Goal: Task Accomplishment & Management: Manage account settings

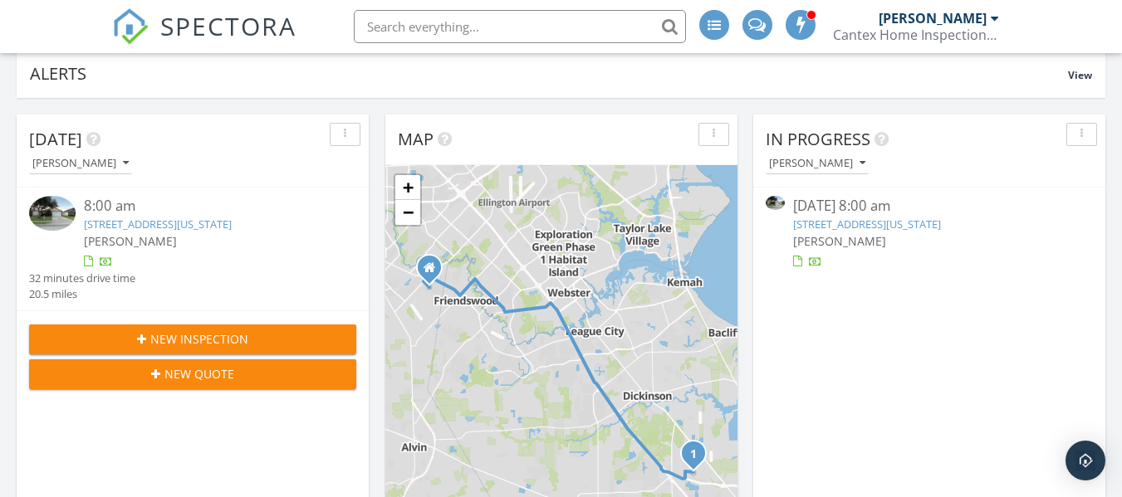
scroll to position [242, 0]
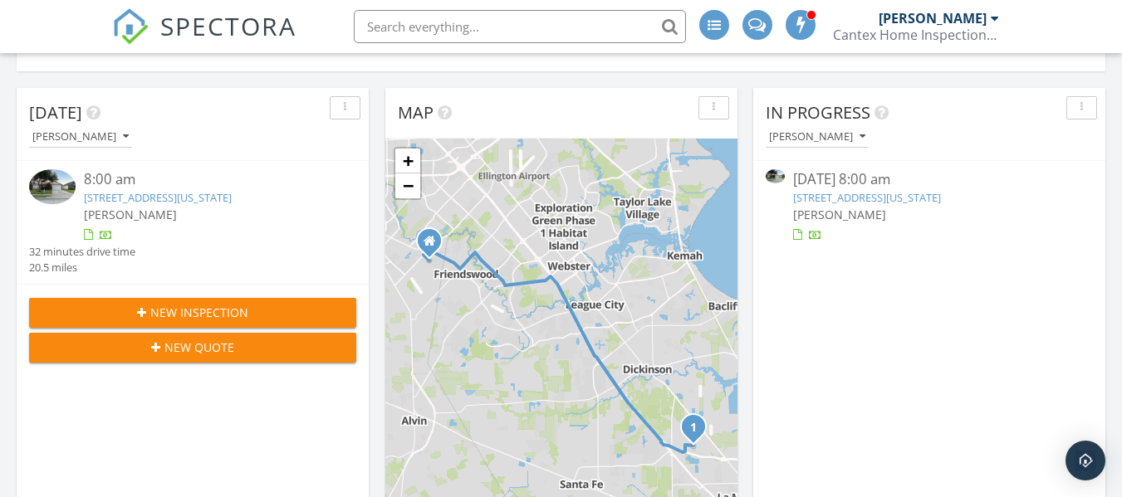
click at [182, 198] on link "9119 Amberjack Dr, Texas City, TX 77591" at bounding box center [158, 197] width 148 height 15
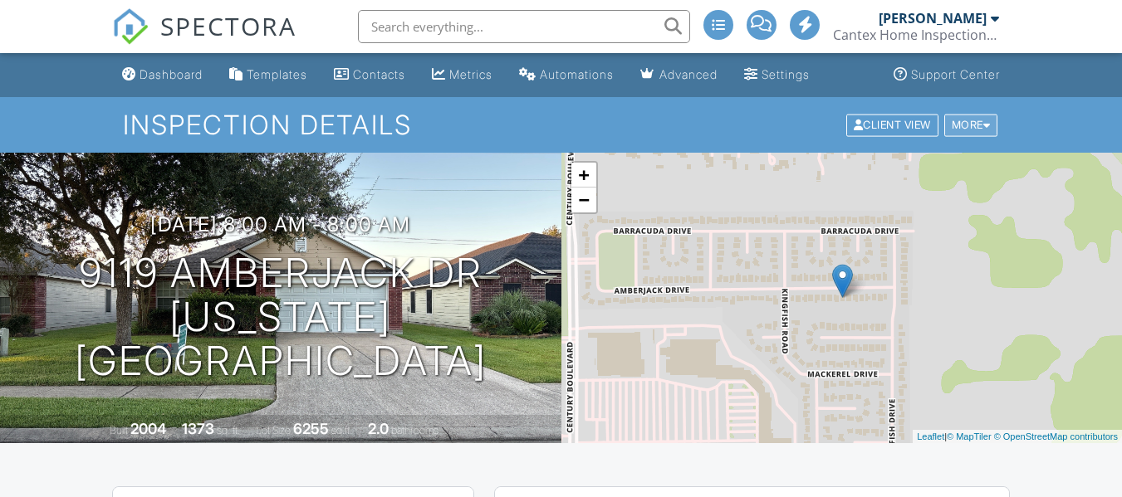
click at [977, 118] on div "More" at bounding box center [971, 125] width 54 height 22
click at [980, 124] on div "More" at bounding box center [971, 125] width 54 height 22
click at [988, 129] on div at bounding box center [986, 125] width 7 height 11
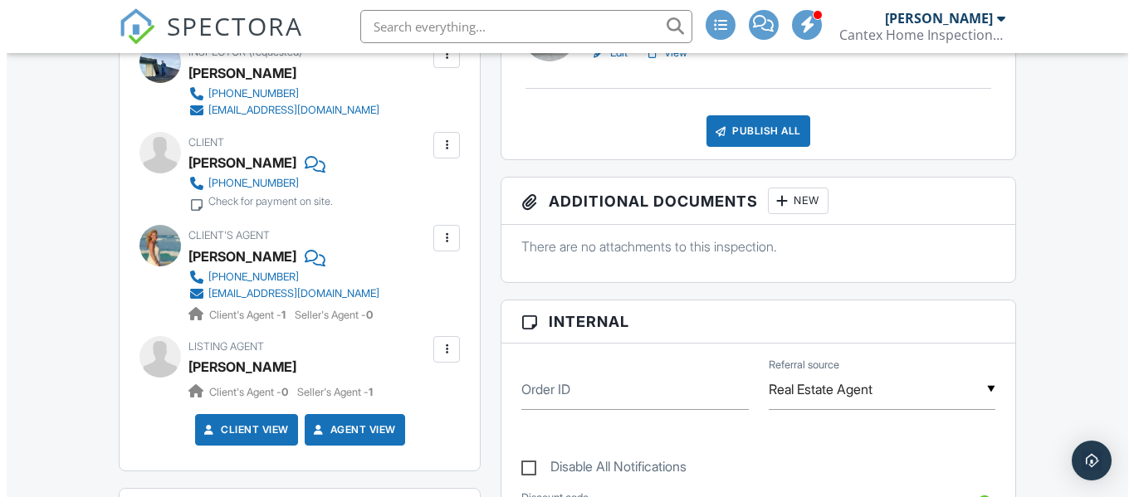
scroll to position [542, 0]
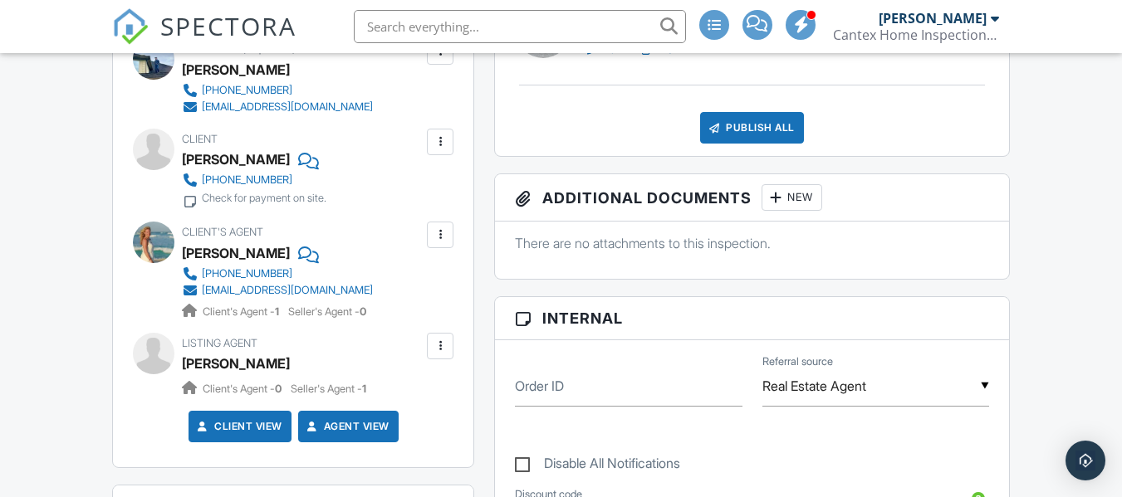
click at [446, 138] on div at bounding box center [440, 142] width 17 height 17
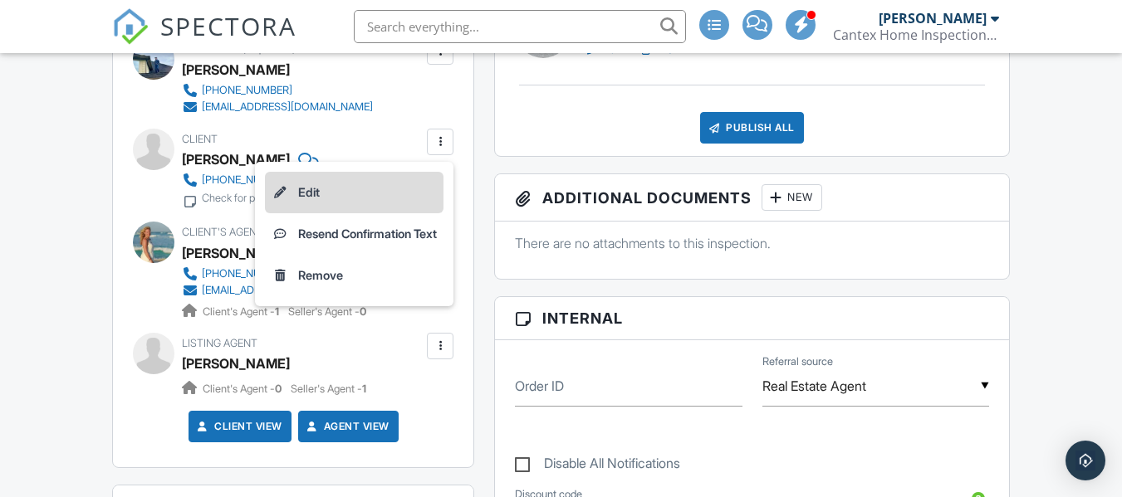
click at [394, 204] on li "Edit" at bounding box center [354, 193] width 178 height 42
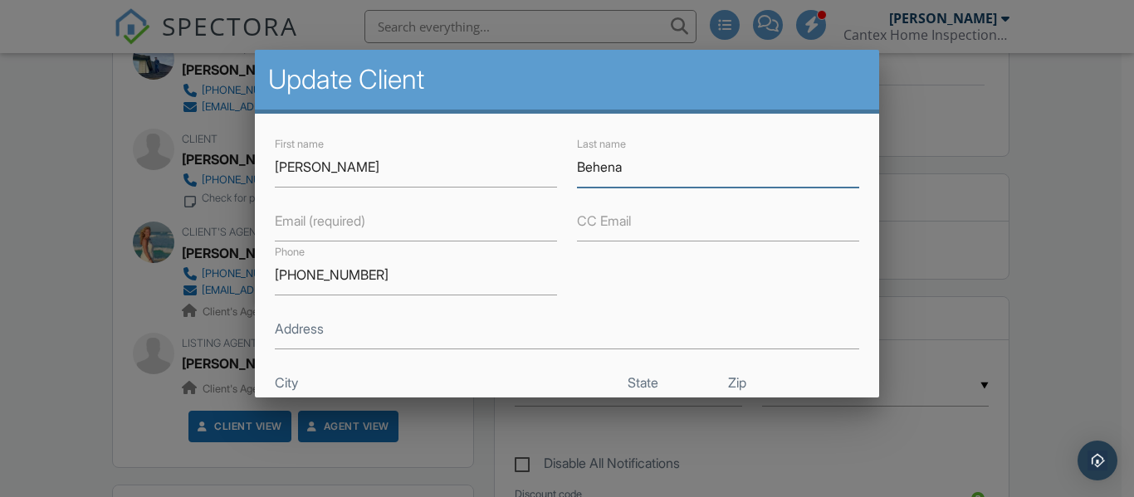
click at [581, 168] on input "Behena" at bounding box center [718, 167] width 282 height 41
click at [587, 168] on input "Behena" at bounding box center [718, 167] width 282 height 41
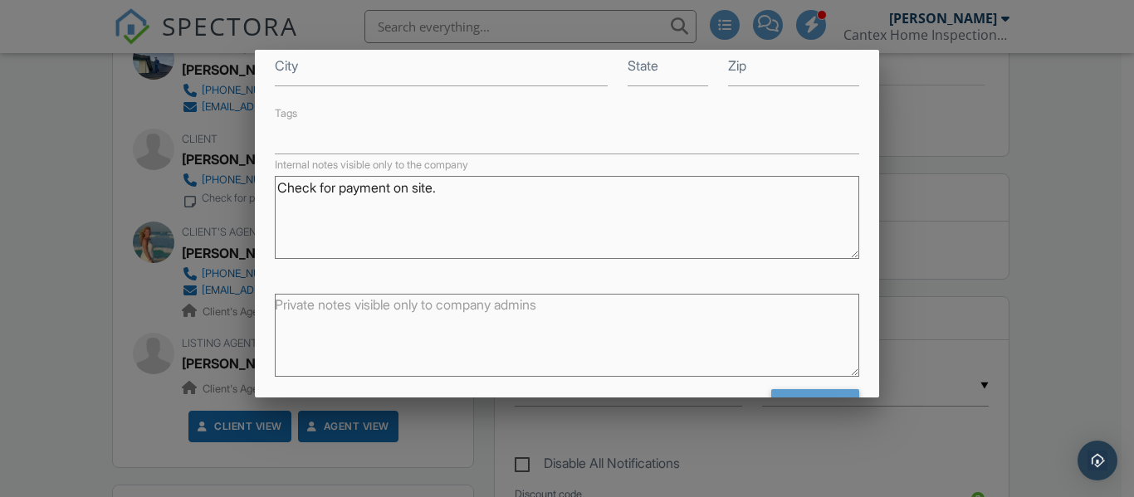
scroll to position [371, 0]
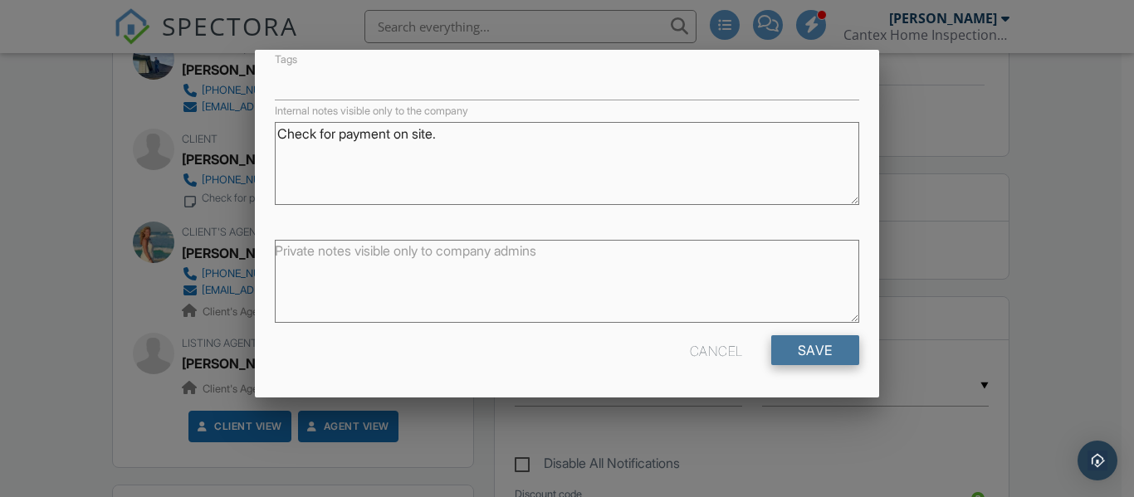
type input "[PERSON_NAME]"
click at [790, 349] on input "Save" at bounding box center [815, 350] width 88 height 30
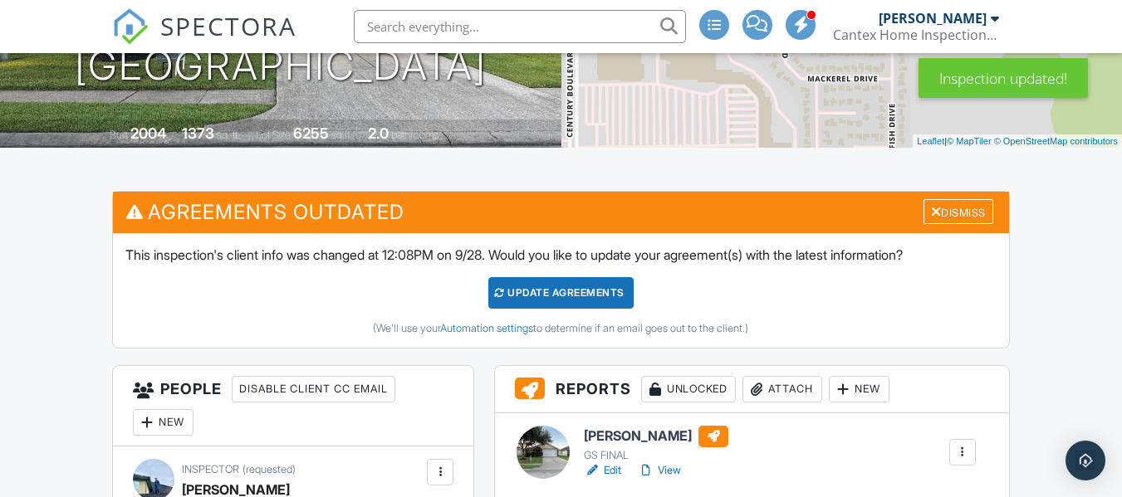
scroll to position [300, 0]
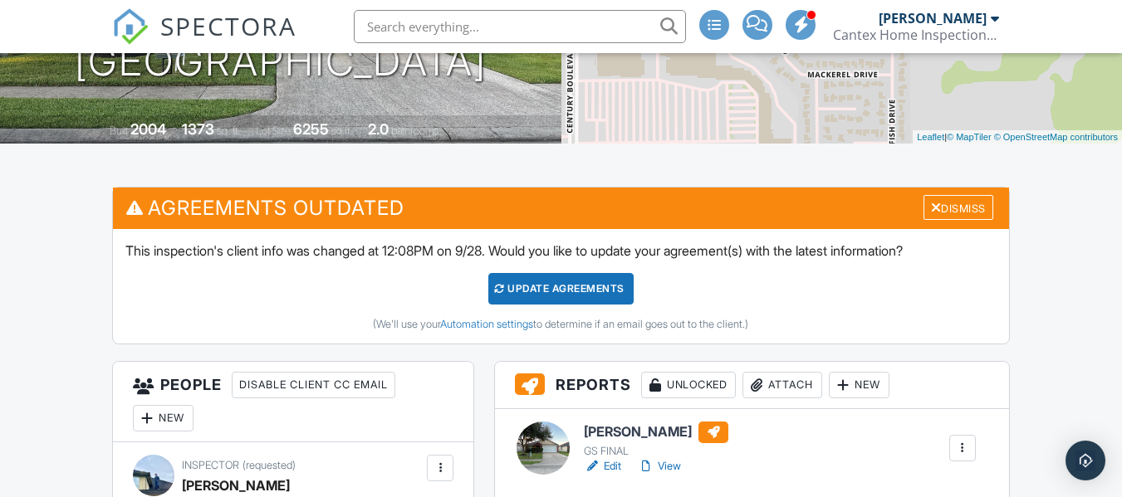
click at [556, 292] on div "Update Agreements" at bounding box center [560, 289] width 145 height 32
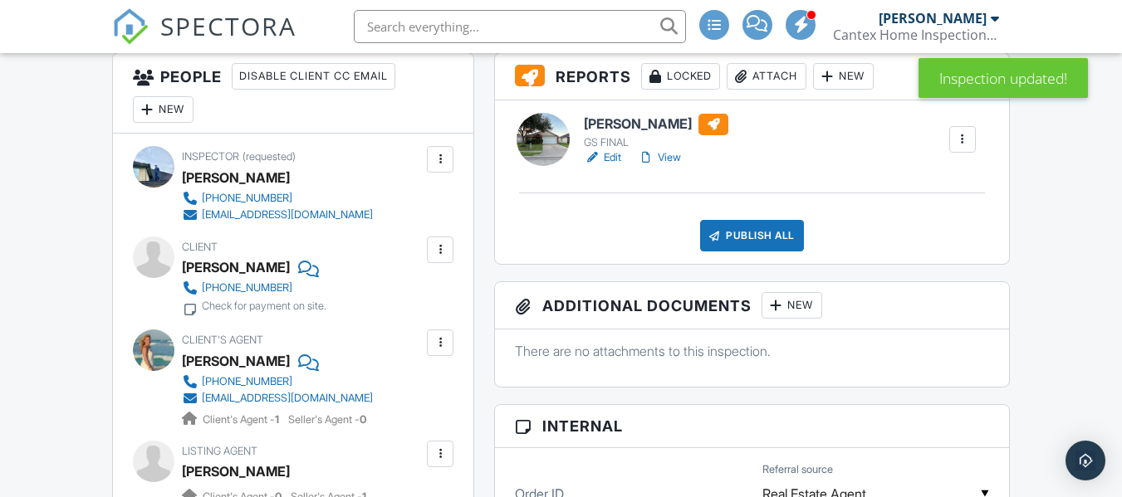
scroll to position [430, 0]
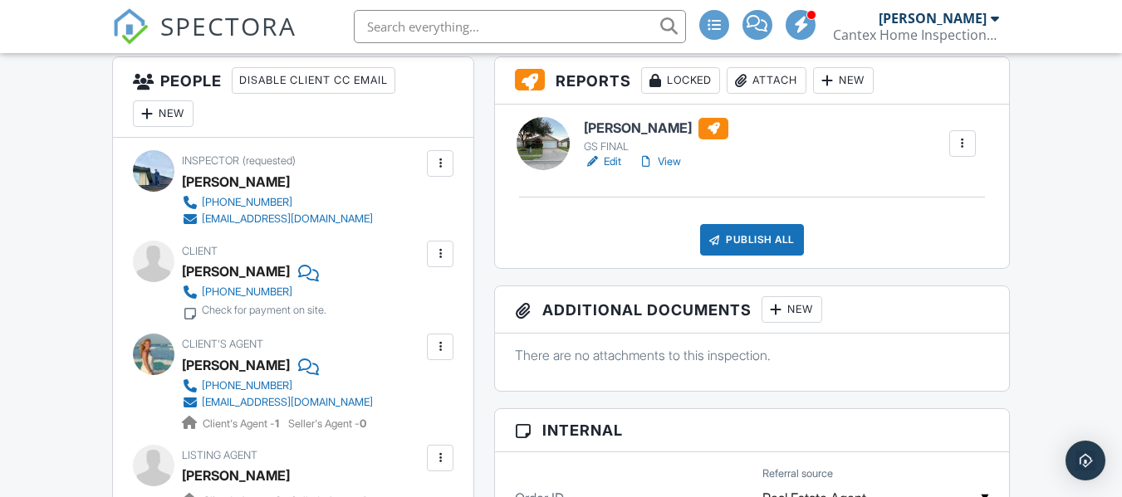
click at [438, 349] on div at bounding box center [440, 347] width 17 height 17
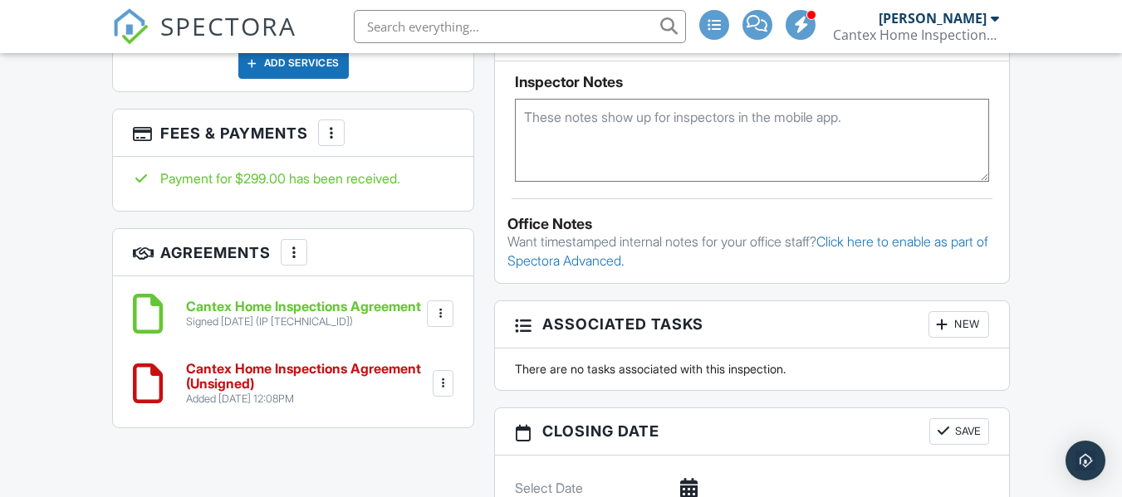
scroll to position [1114, 0]
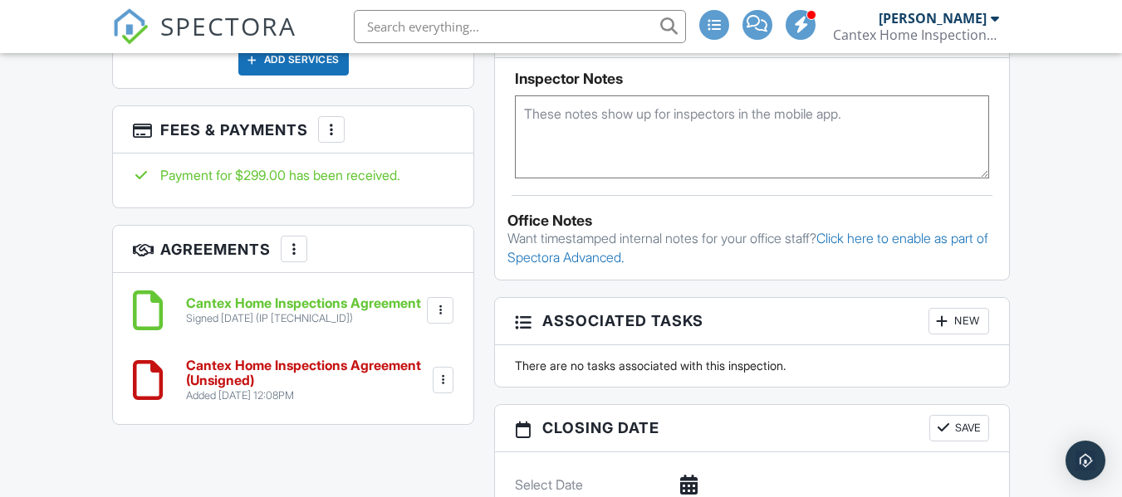
click at [329, 379] on h6 "Cantex Home Inspections Agreement (Unsigned)" at bounding box center [307, 373] width 243 height 29
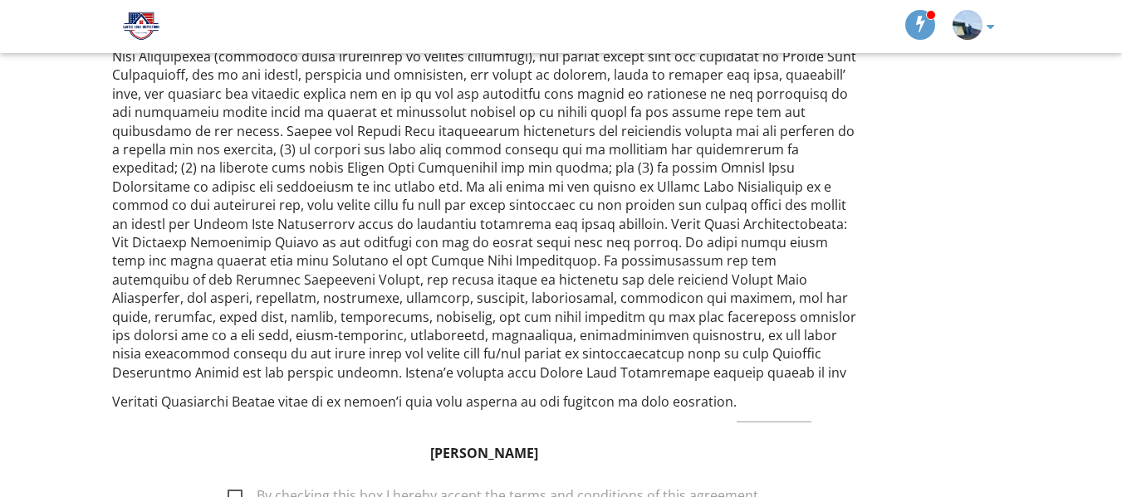
scroll to position [2506, 0]
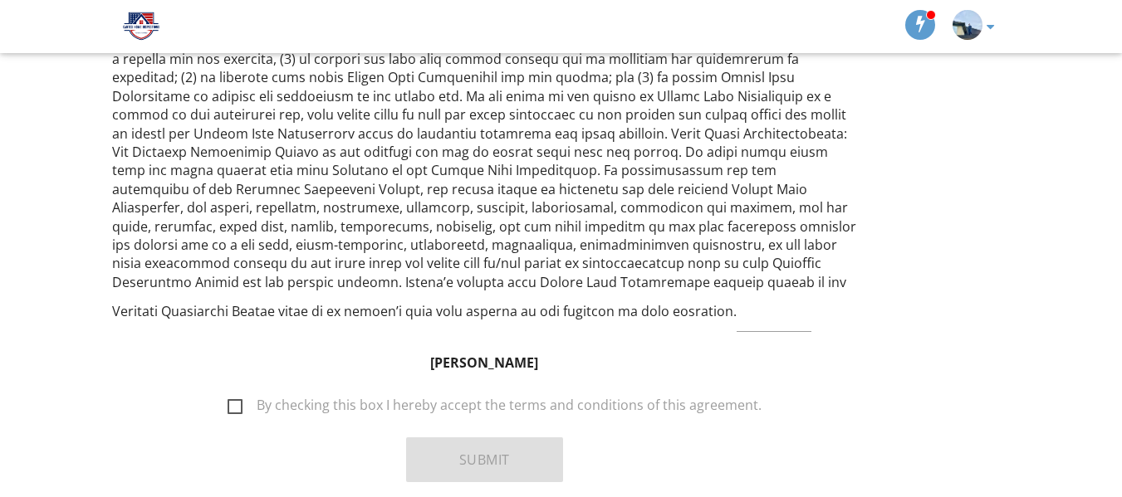
click at [236, 398] on label "By checking this box I hereby accept the terms and conditions of this agreement." at bounding box center [494, 408] width 534 height 21
click at [228, 392] on input "By checking this box I hereby accept the terms and conditions of this agreement." at bounding box center [223, 397] width 11 height 11
checkbox input "true"
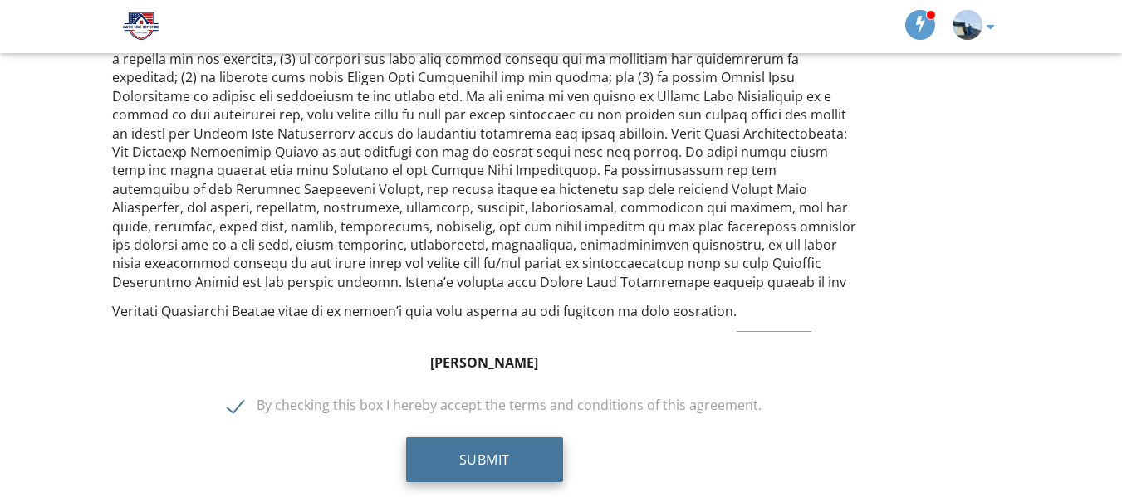
click at [505, 438] on button "Submit" at bounding box center [484, 460] width 157 height 45
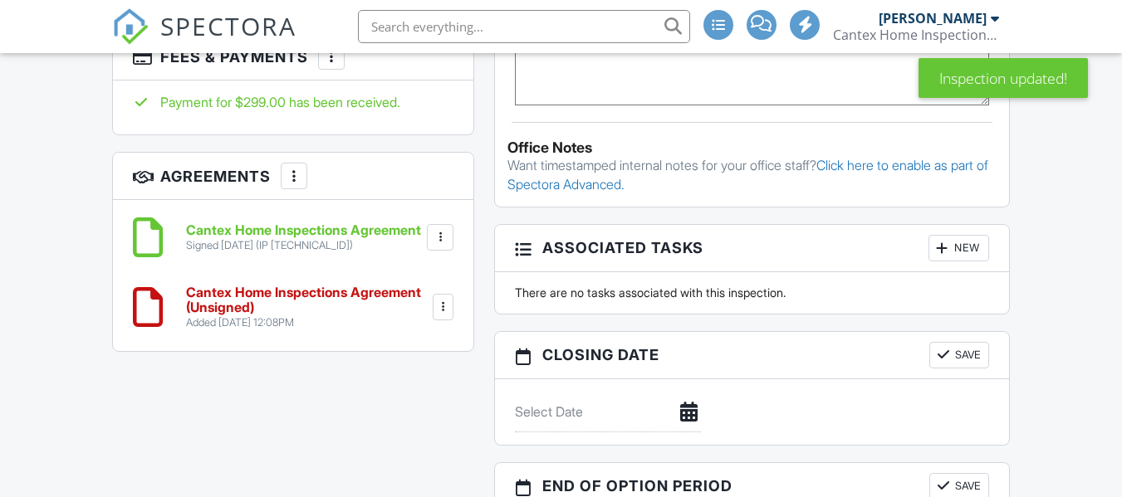
scroll to position [1114, 0]
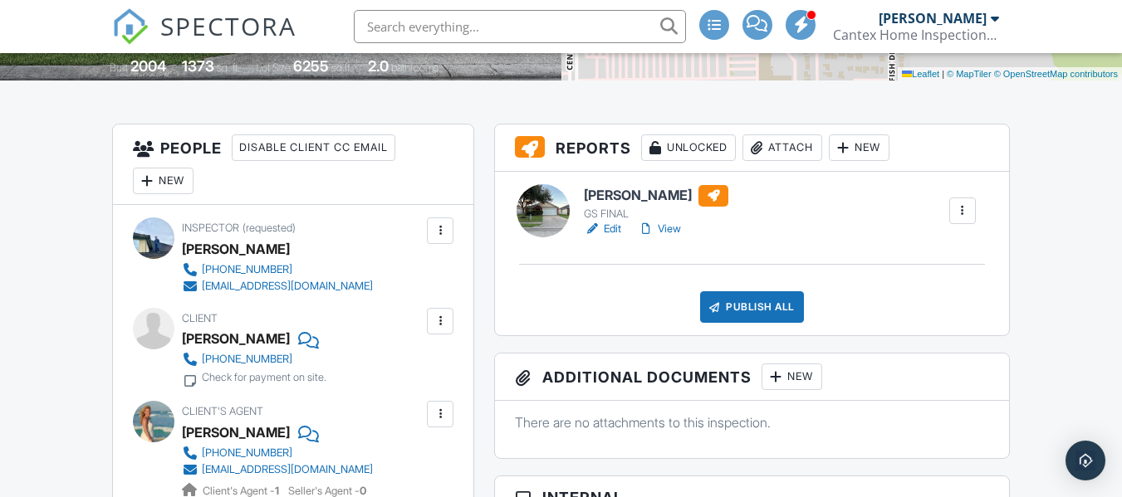
scroll to position [374, 0]
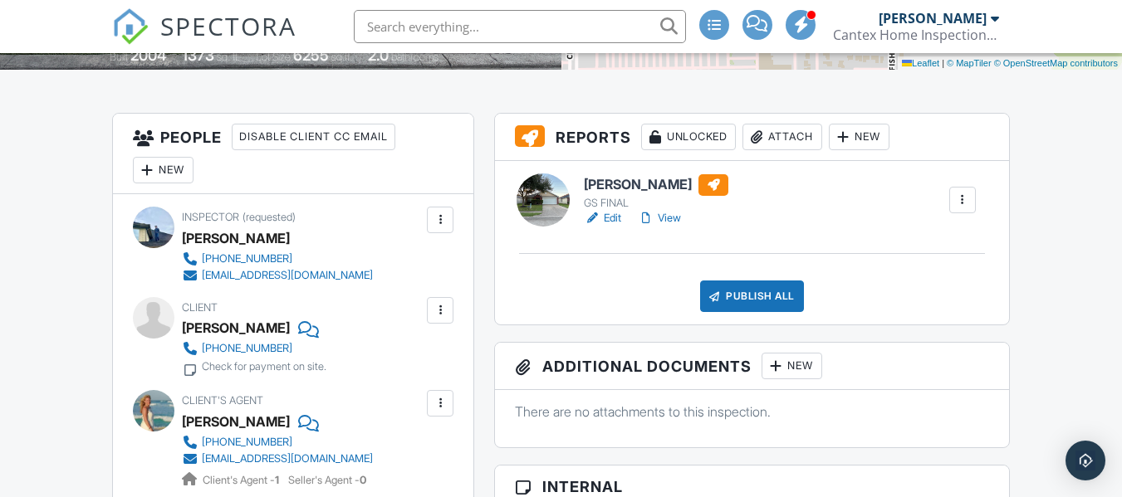
click at [670, 218] on link "View" at bounding box center [659, 218] width 43 height 17
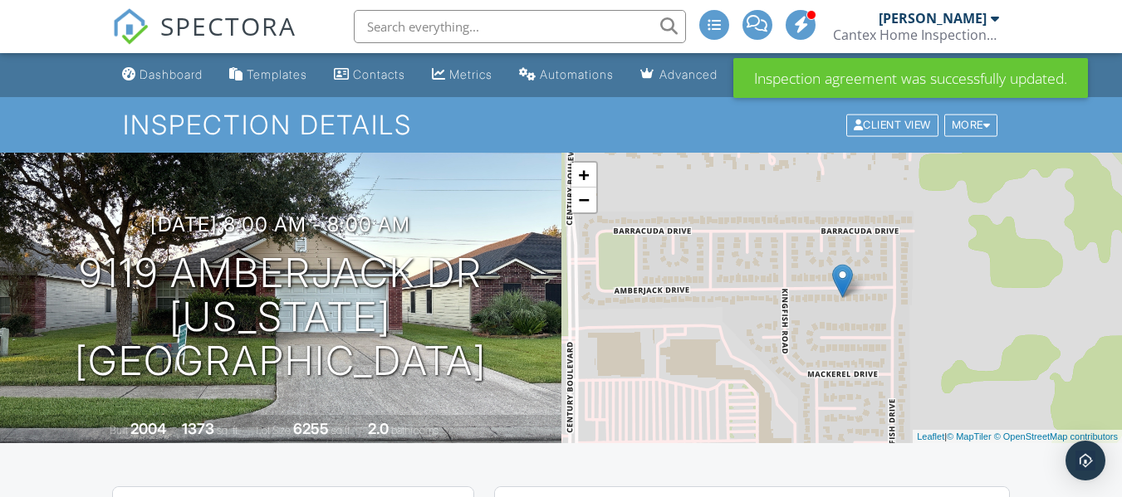
click at [670, 128] on h1 "Inspection Details" at bounding box center [561, 124] width 876 height 29
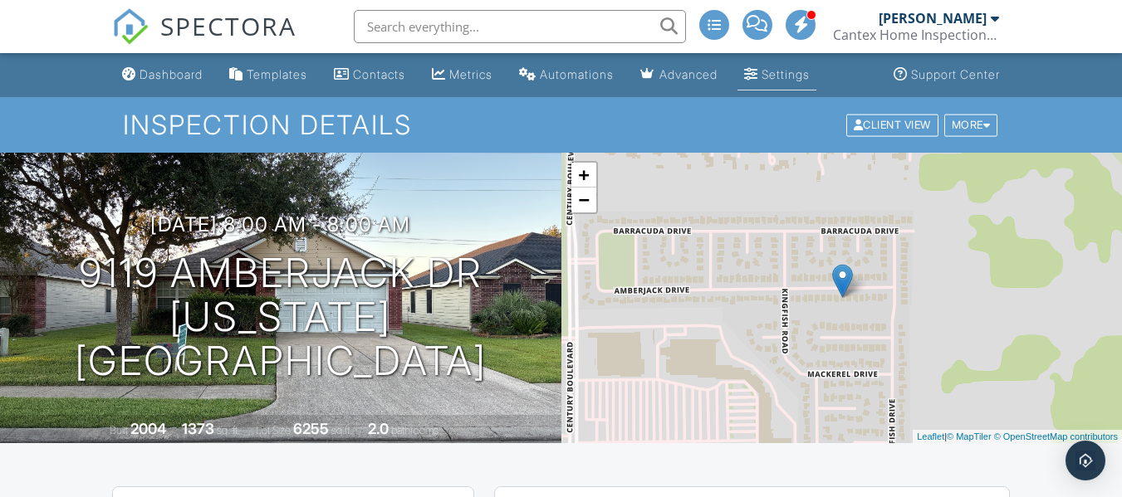
click at [790, 72] on div "Settings" at bounding box center [785, 74] width 48 height 14
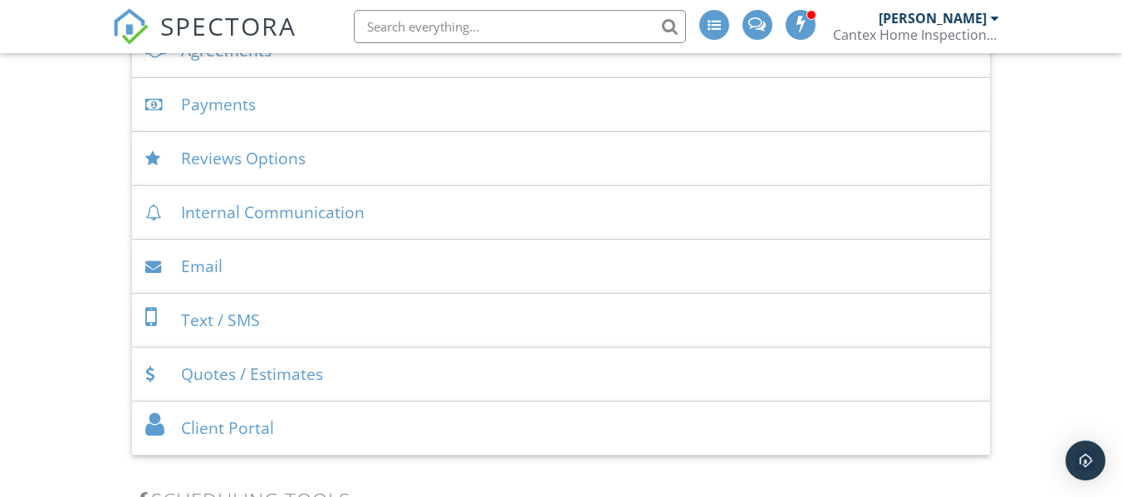
scroll to position [634, 0]
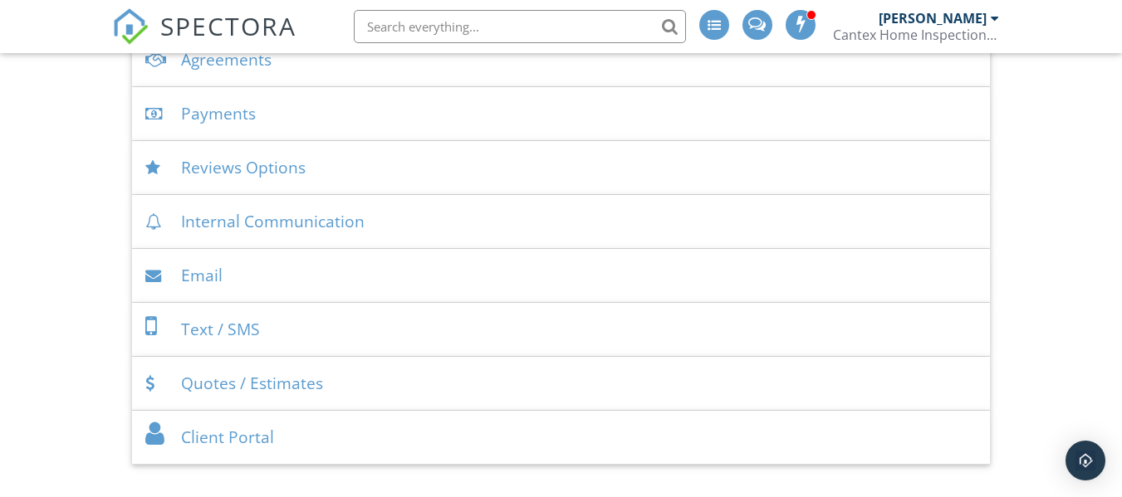
click at [234, 290] on div "Email" at bounding box center [561, 276] width 858 height 54
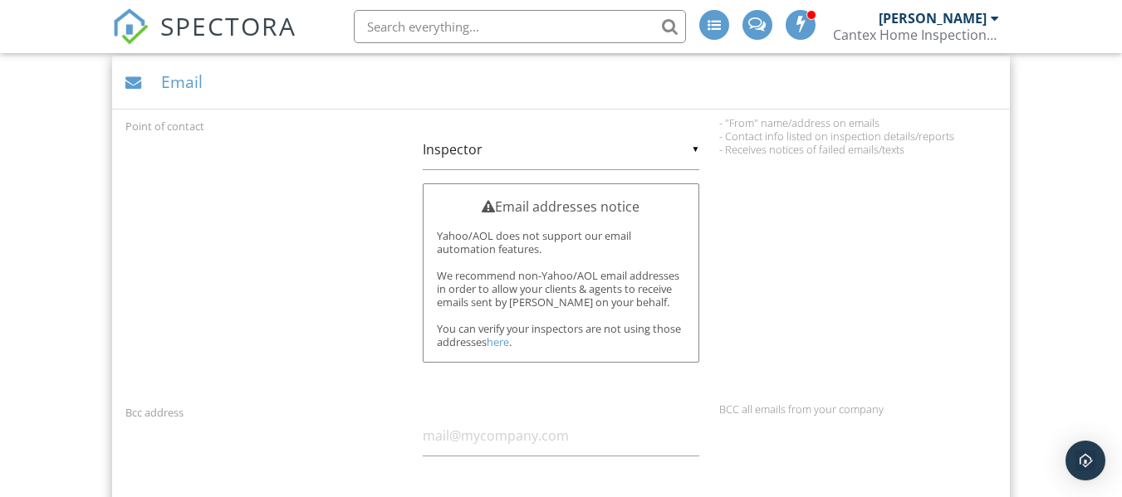
scroll to position [848, 0]
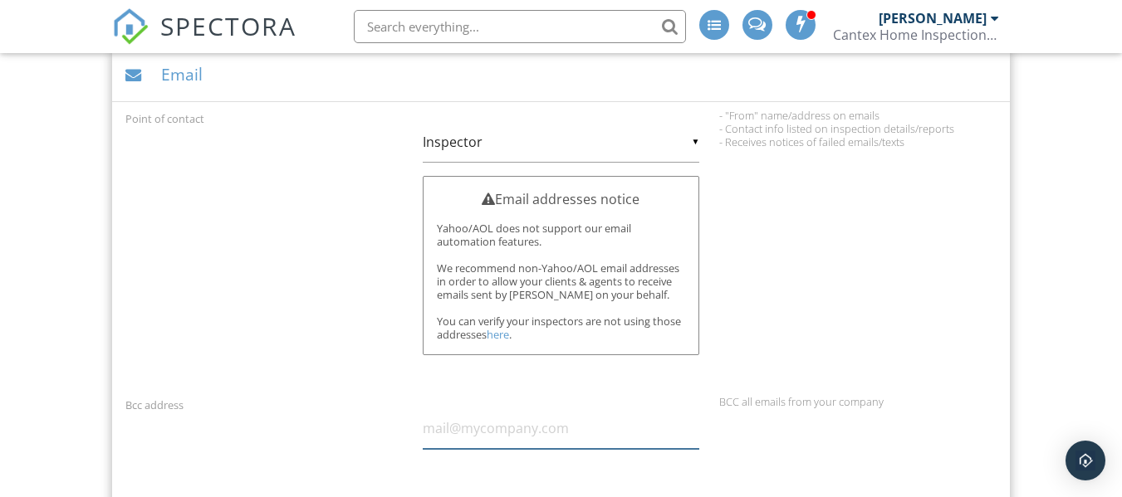
click at [607, 438] on input "text" at bounding box center [561, 428] width 277 height 41
click at [599, 428] on input "Cantexhomeinspections@gamil.com" at bounding box center [561, 428] width 277 height 41
click at [609, 429] on input "Cantexhomeinspections@gamil.com" at bounding box center [561, 428] width 277 height 41
type input "Cantexhomeinspections@gmail.com"
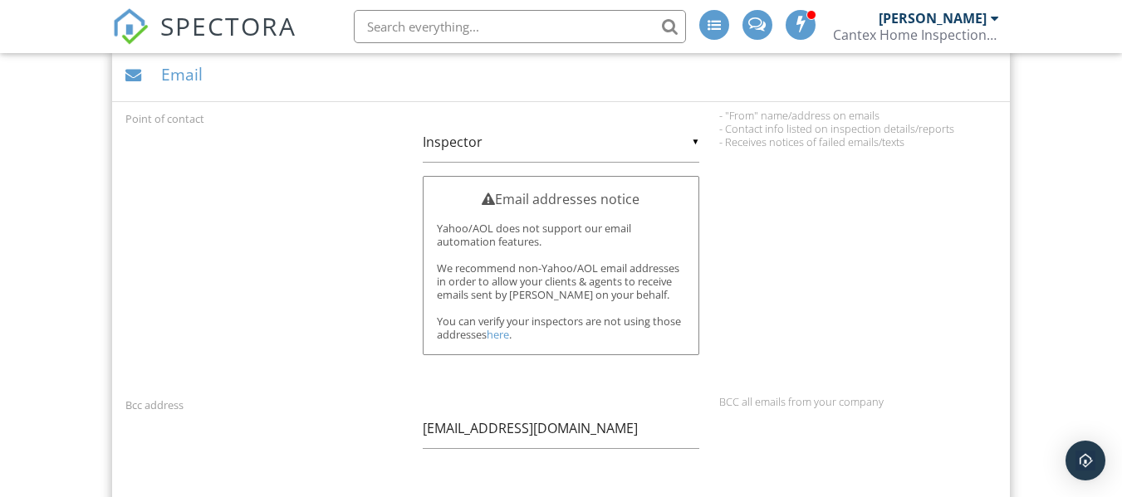
click at [862, 340] on div "Point of contact ▼ Inspector Inspector Company Inspector Company Email addresse…" at bounding box center [560, 249] width 891 height 280
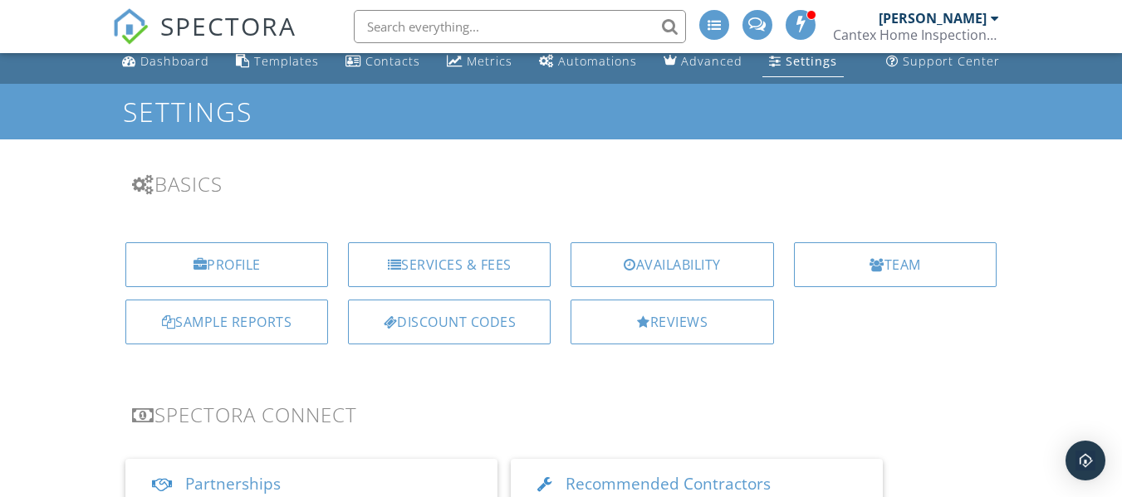
scroll to position [0, 0]
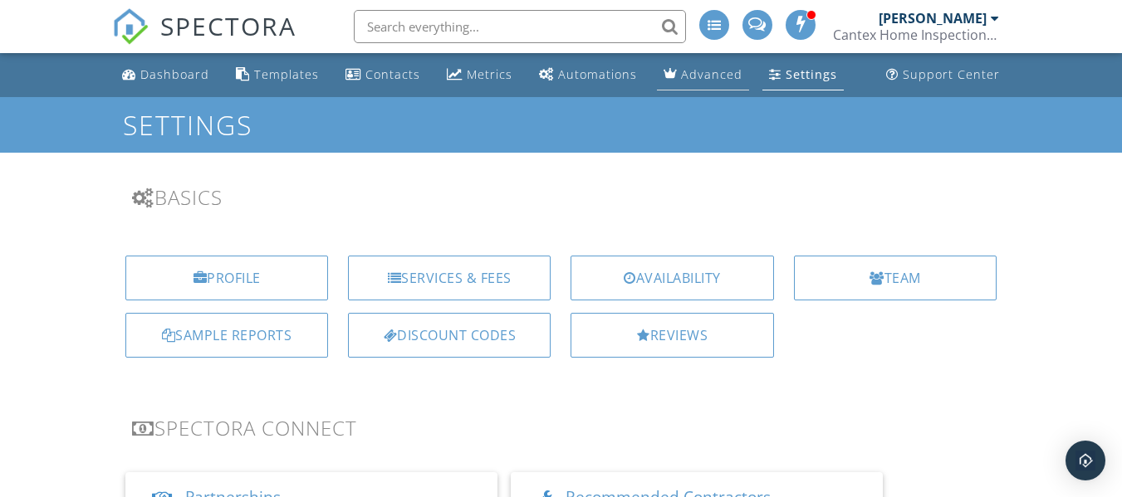
click at [683, 71] on div "Advanced" at bounding box center [711, 74] width 61 height 16
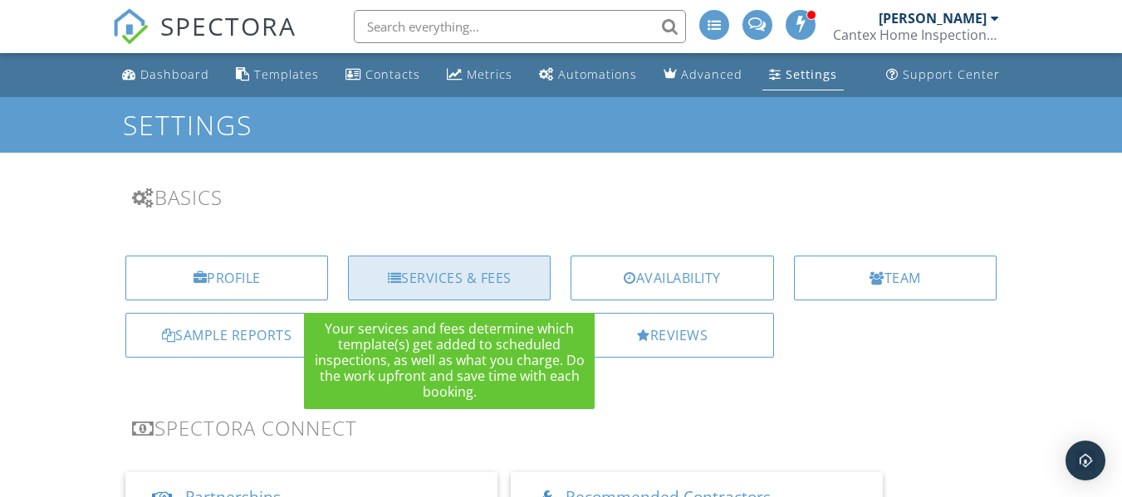
click at [454, 277] on div "Services & Fees" at bounding box center [449, 278] width 203 height 45
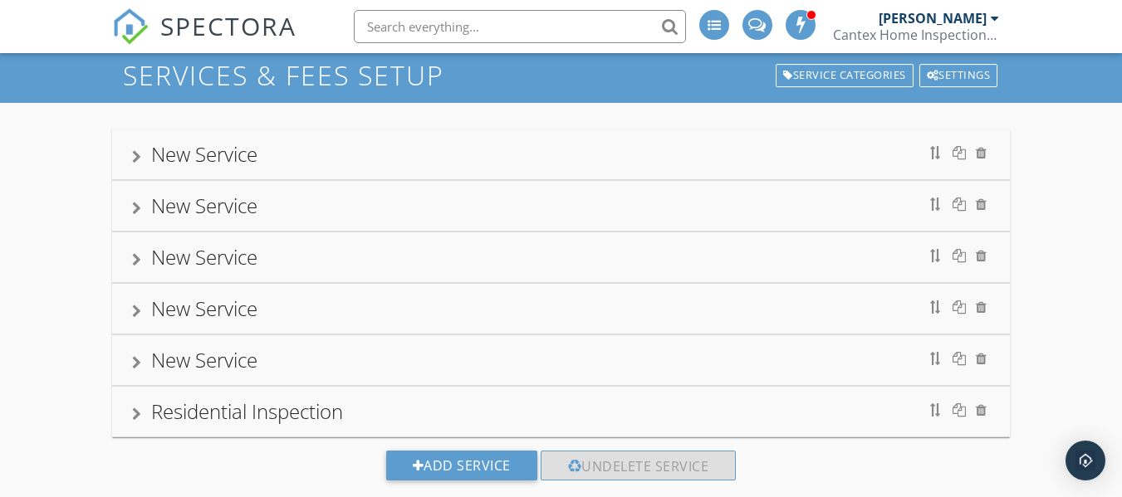
scroll to position [97, 0]
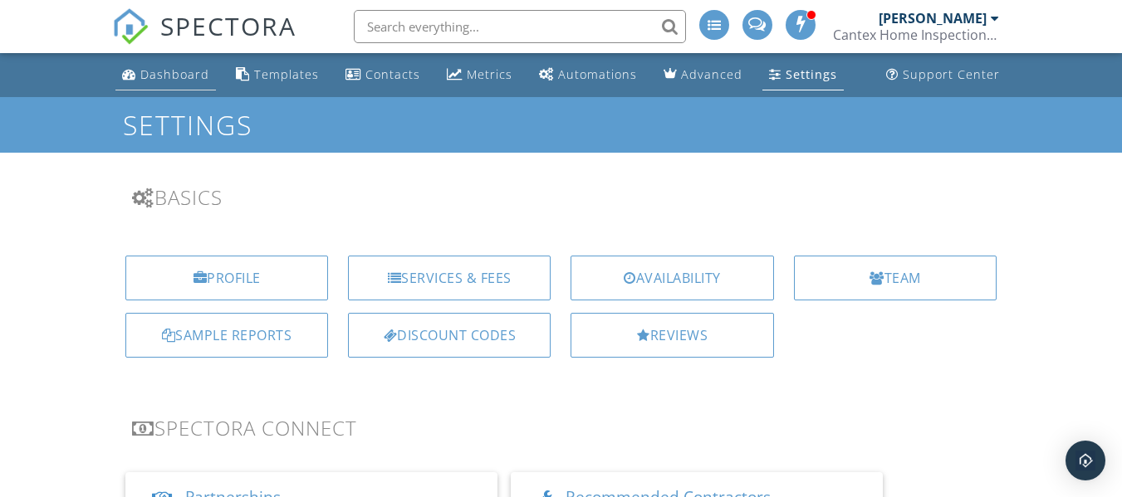
click at [179, 76] on div "Dashboard" at bounding box center [174, 74] width 69 height 16
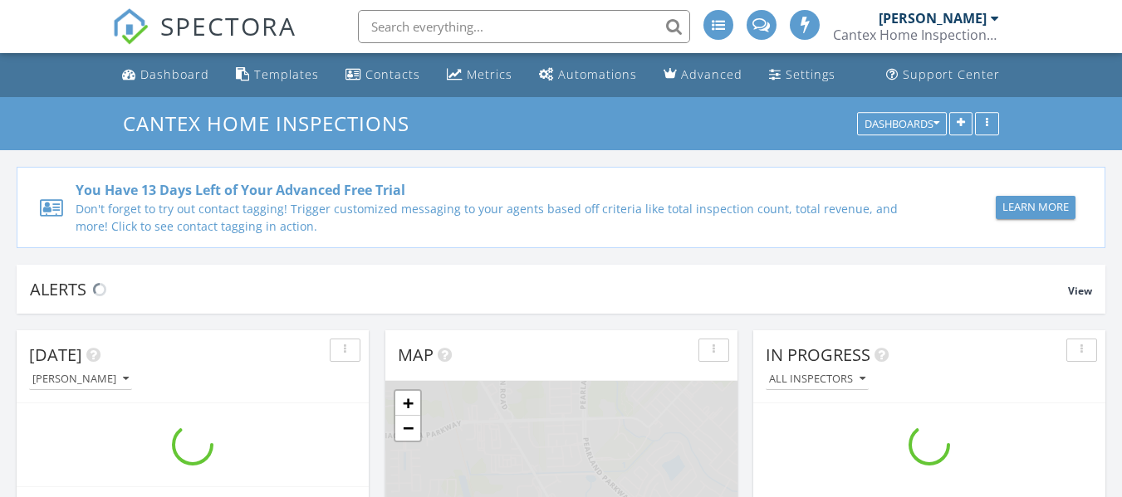
scroll to position [1537, 1147]
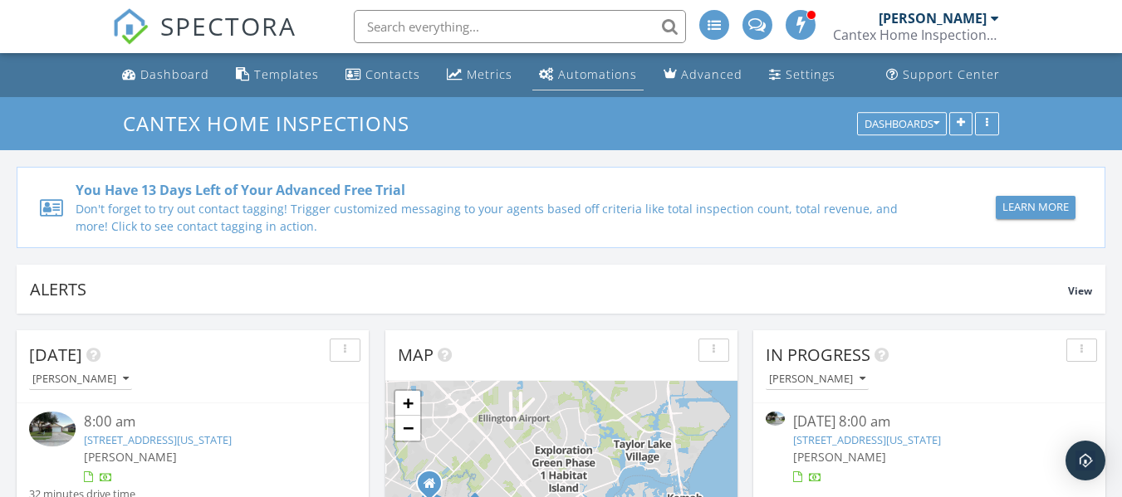
click at [570, 69] on div "Automations" at bounding box center [597, 74] width 79 height 16
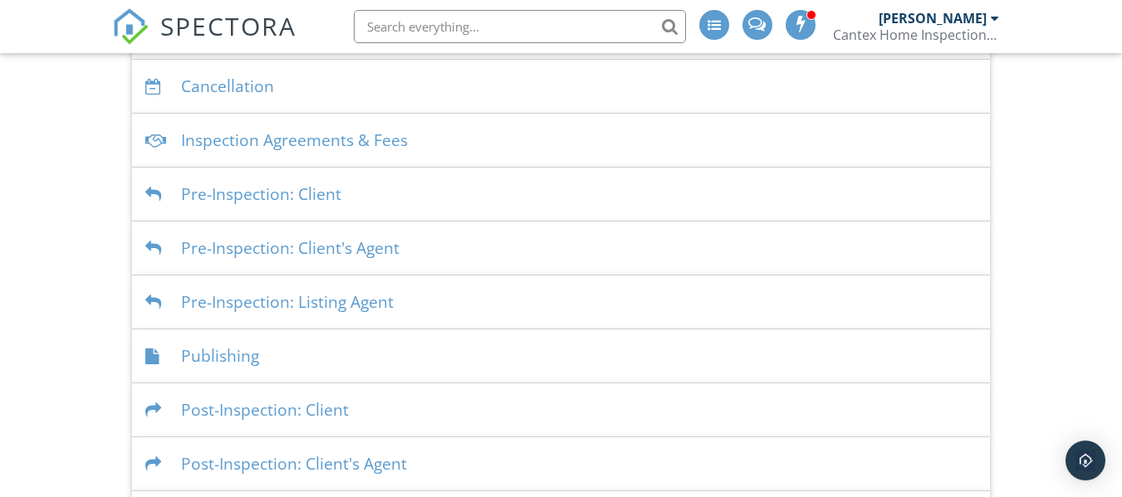
scroll to position [363, 0]
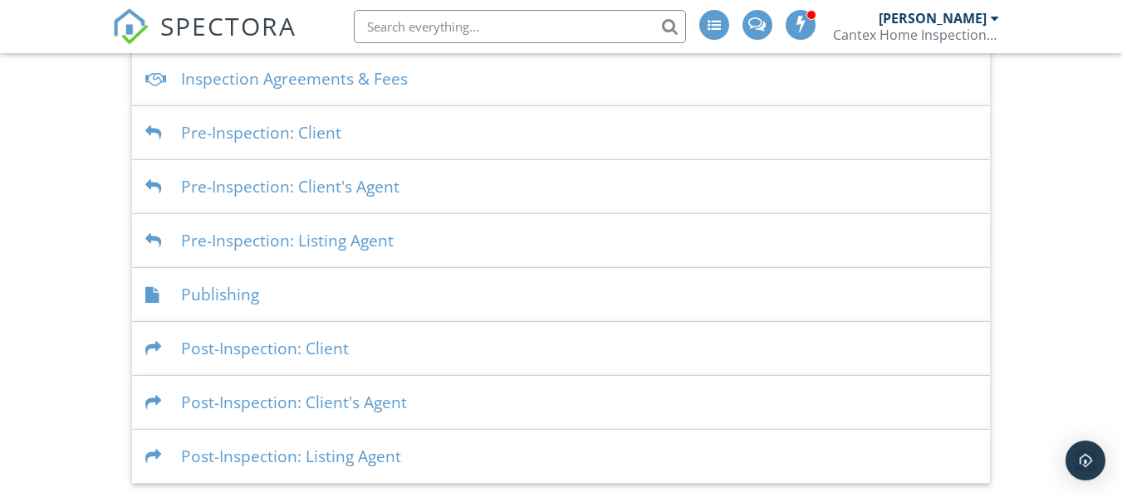
click at [296, 306] on div "Publishing" at bounding box center [561, 295] width 858 height 54
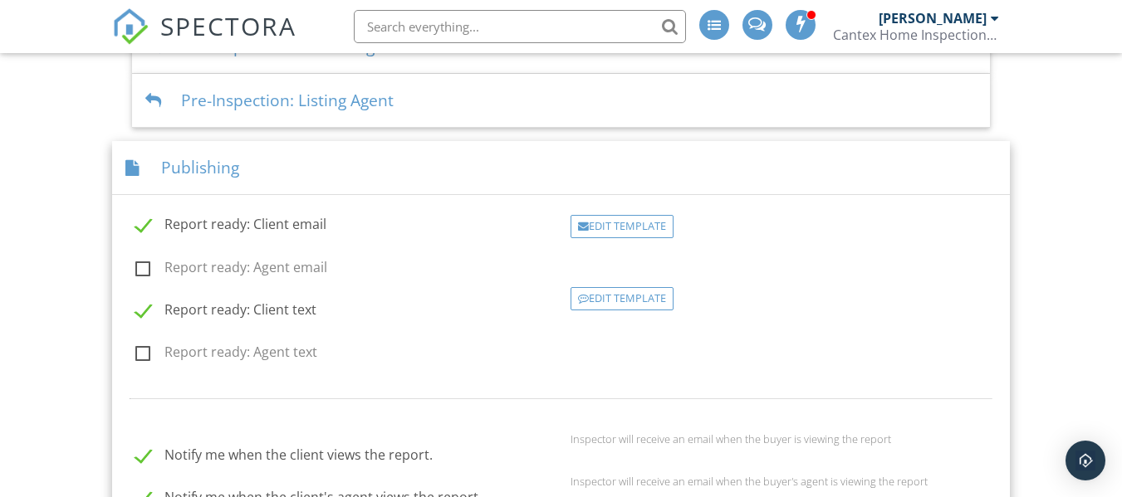
scroll to position [507, 0]
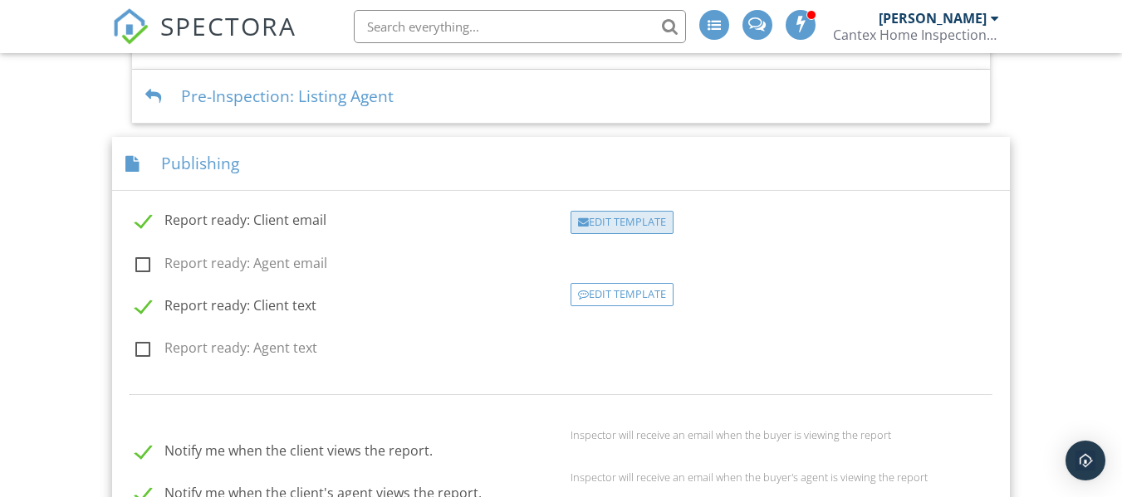
click at [645, 216] on div "Edit Template" at bounding box center [621, 222] width 103 height 23
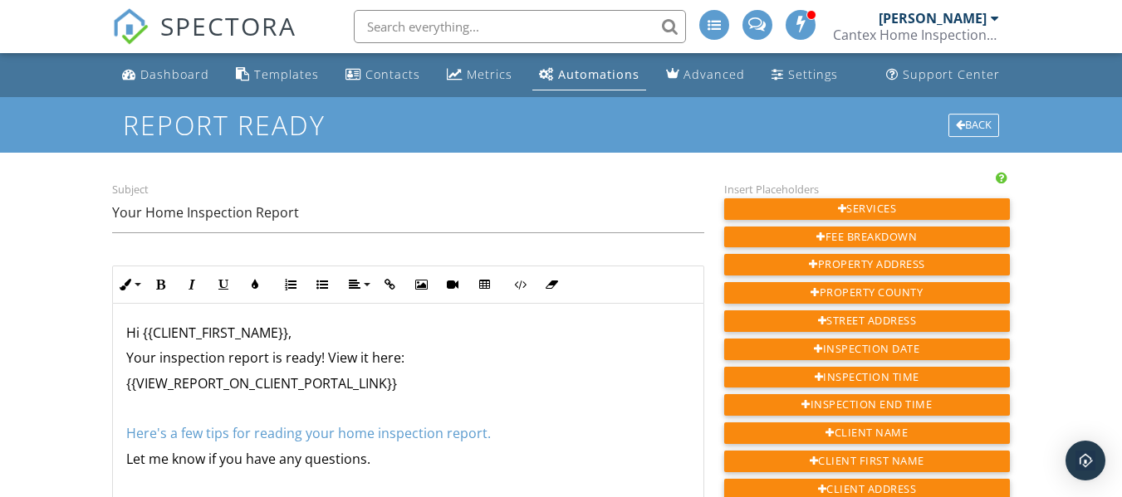
scroll to position [1, 0]
click at [126, 434] on link "Here's a few tips for reading your home inspection report." at bounding box center [308, 432] width 364 height 18
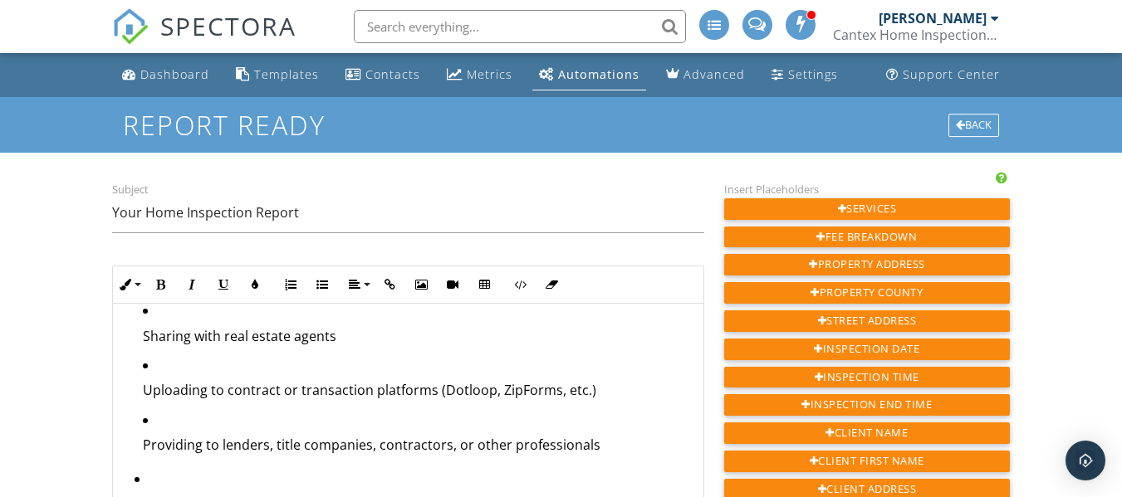
scroll to position [530, 0]
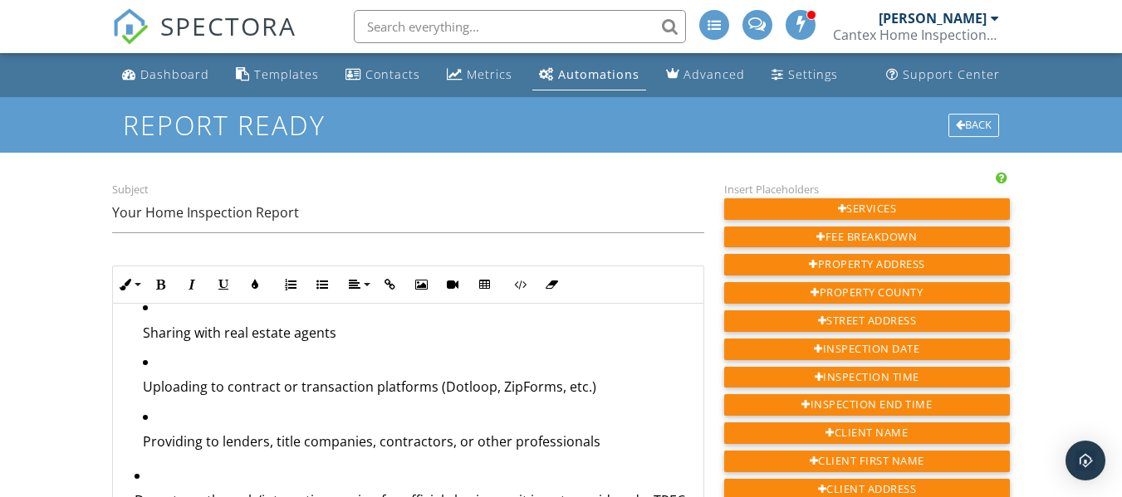
click at [587, 391] on p "Uploading to contract or transaction platforms (Dotloop, ZipForms, etc.)" at bounding box center [416, 387] width 547 height 18
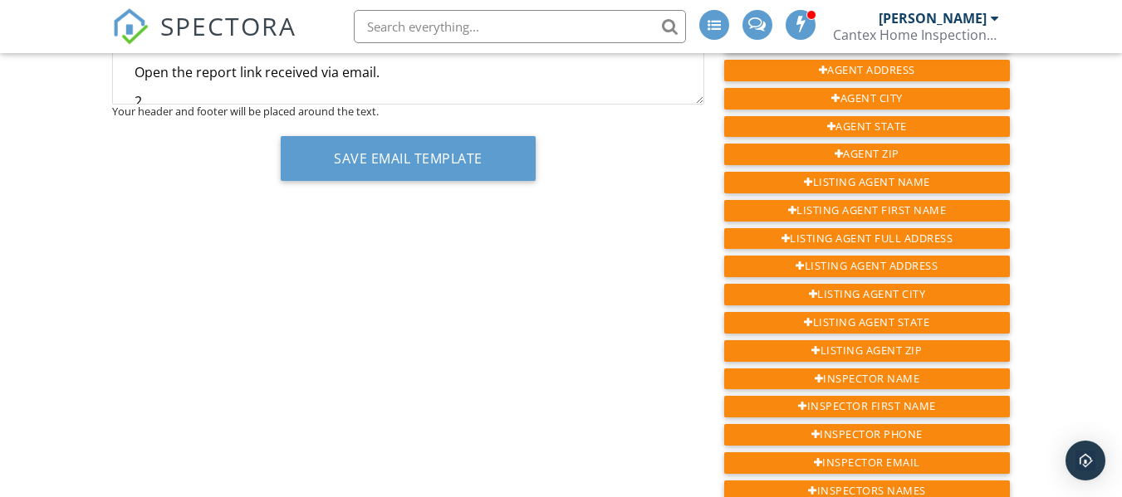
scroll to position [537, 0]
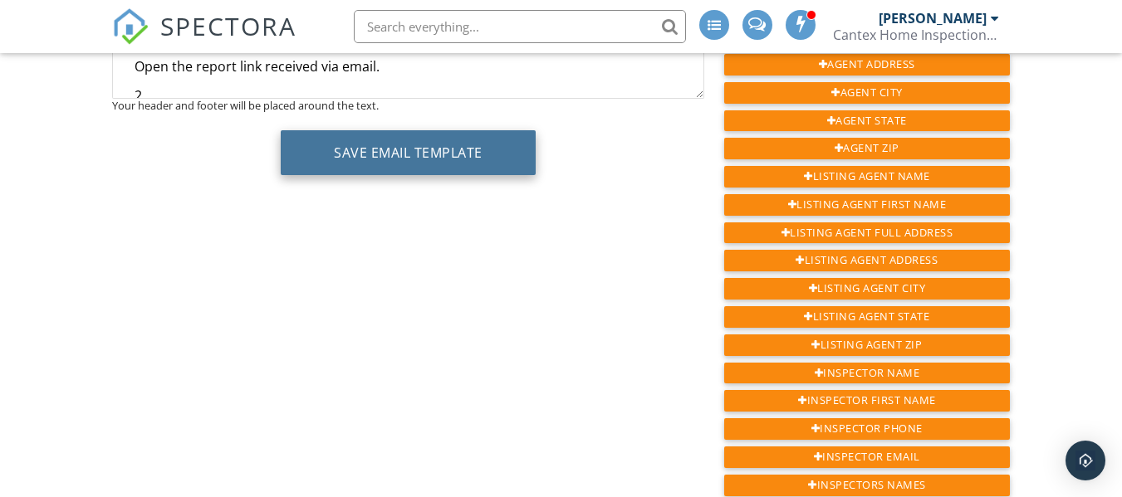
click at [433, 145] on button "Save Email Template" at bounding box center [408, 152] width 255 height 45
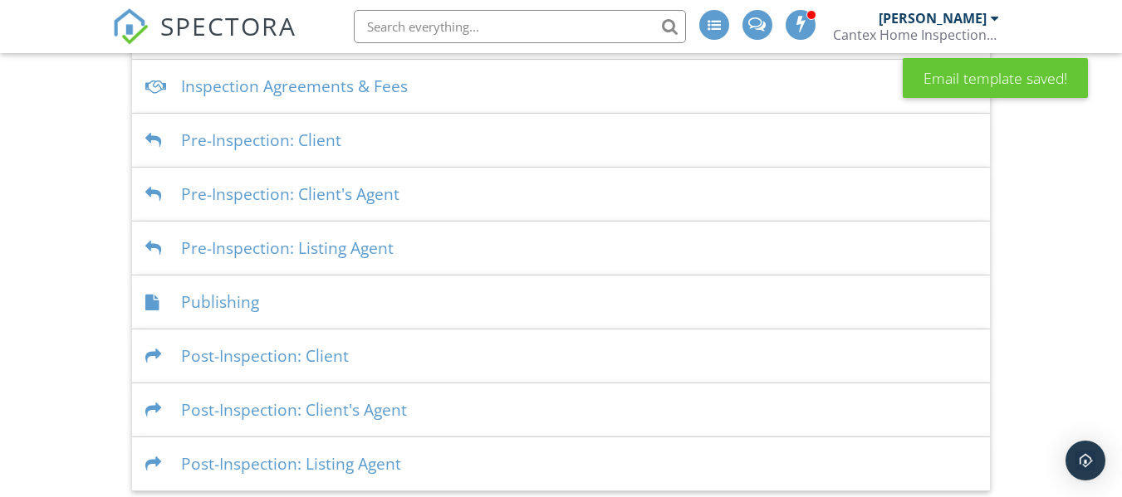
scroll to position [363, 0]
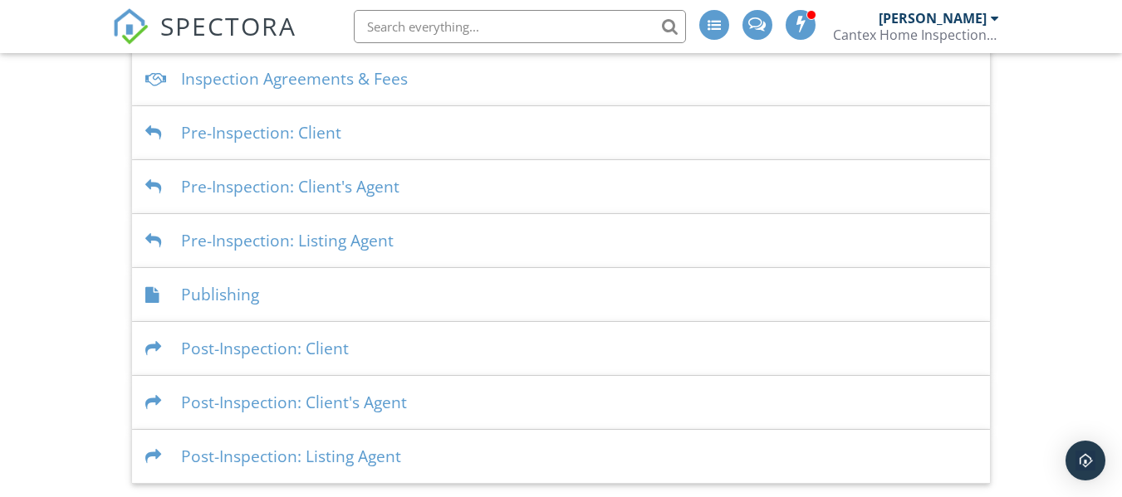
click at [389, 359] on div "Post-Inspection: Client" at bounding box center [561, 349] width 858 height 54
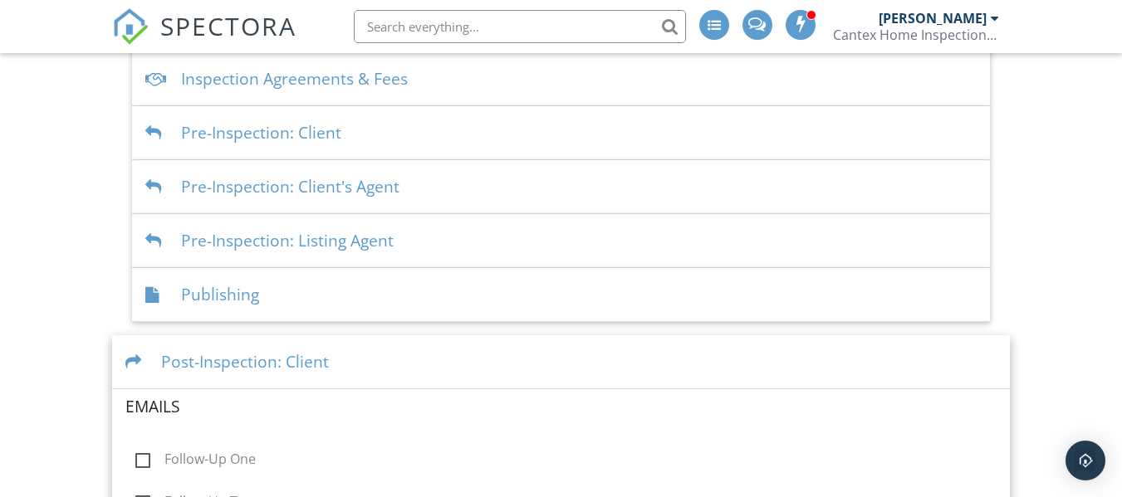
click at [33, 259] on div "Dashboard Templates Contacts Metrics Automations Advanced Settings Support Cent…" at bounding box center [561, 315] width 1122 height 1250
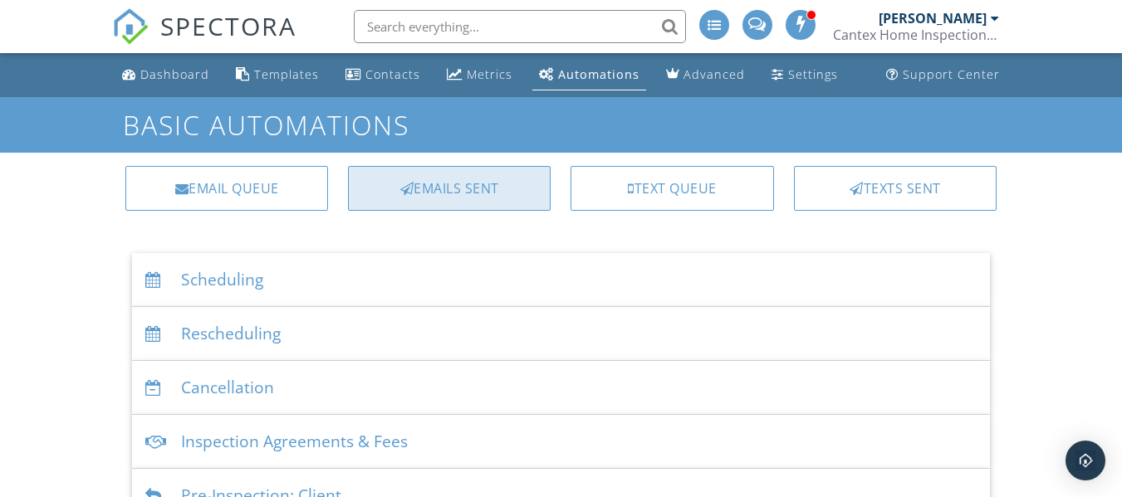
click at [461, 196] on div "Emails Sent" at bounding box center [449, 188] width 203 height 45
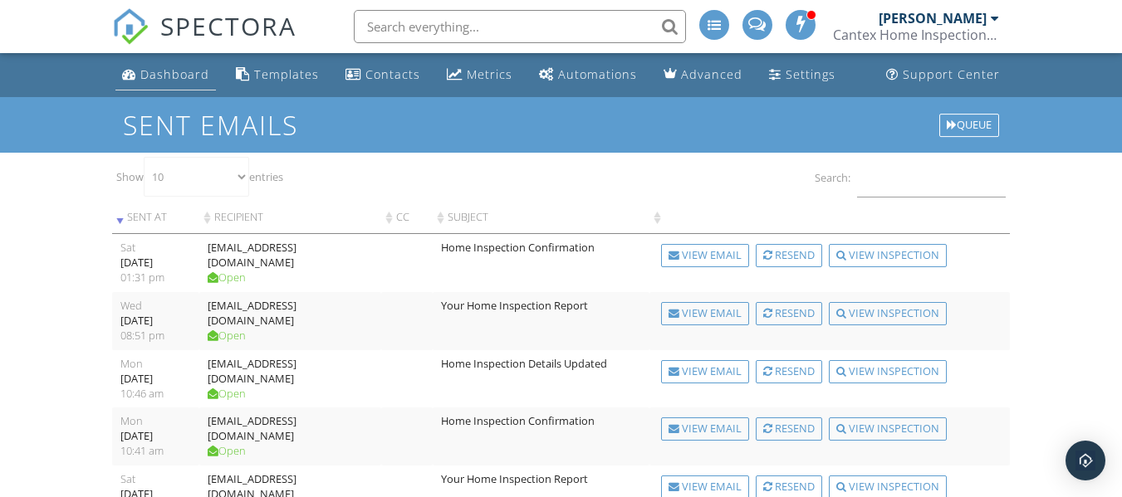
click at [200, 81] on div "Dashboard" at bounding box center [174, 74] width 69 height 16
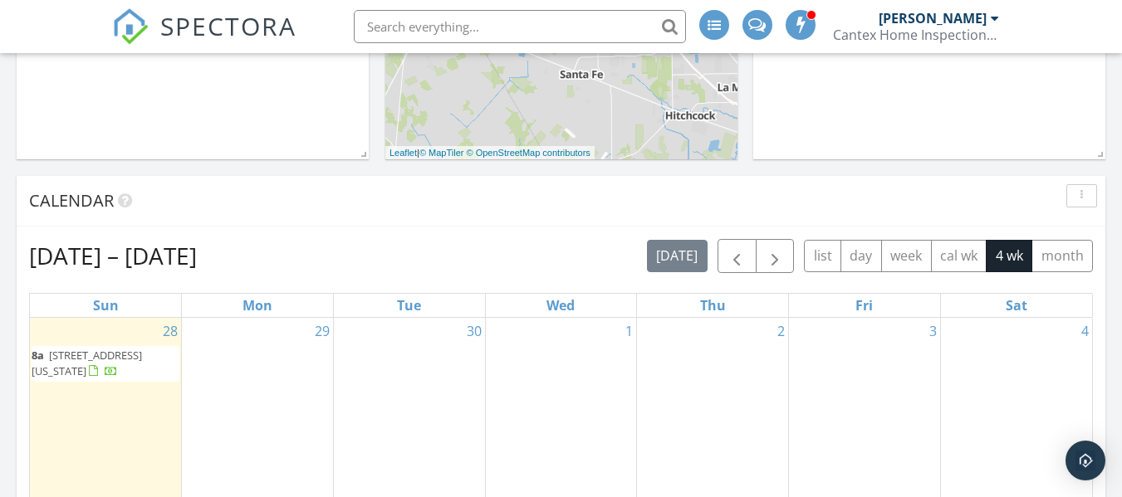
scroll to position [678, 0]
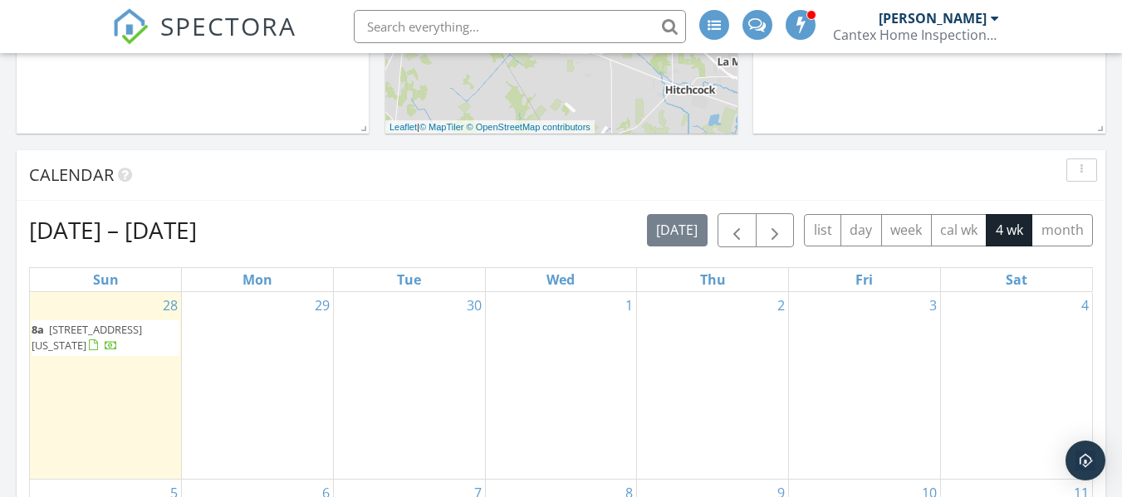
click at [137, 343] on span "8a 9119 Amberjack Dr, Texas City 77591" at bounding box center [106, 338] width 148 height 32
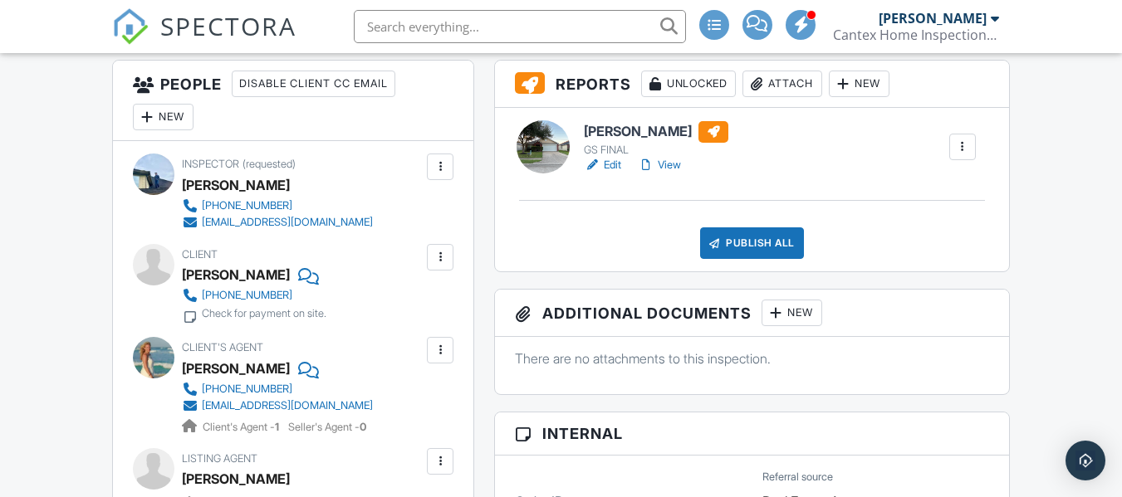
scroll to position [423, 0]
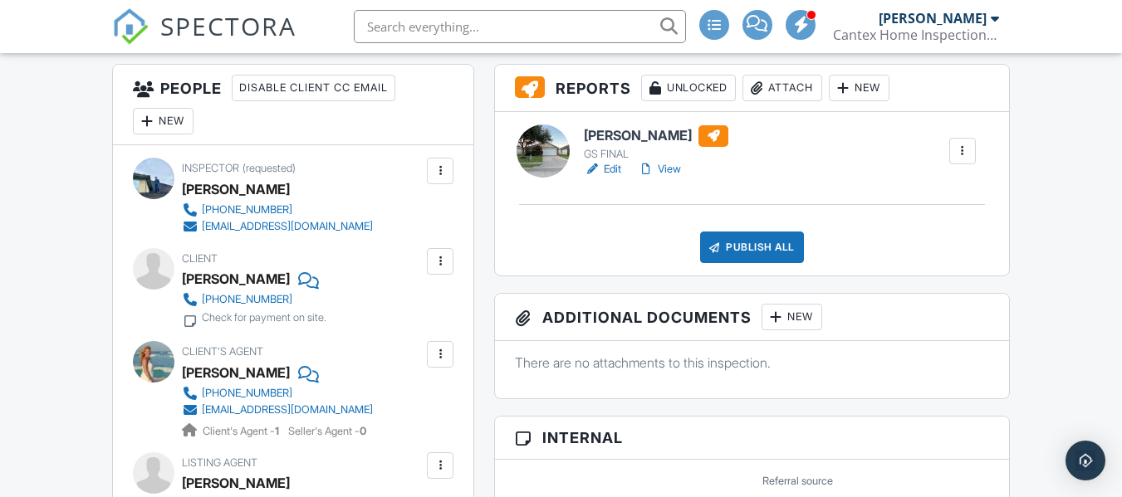
drag, startPoint x: 1129, startPoint y: 76, endPoint x: 1132, endPoint y: 169, distance: 93.8
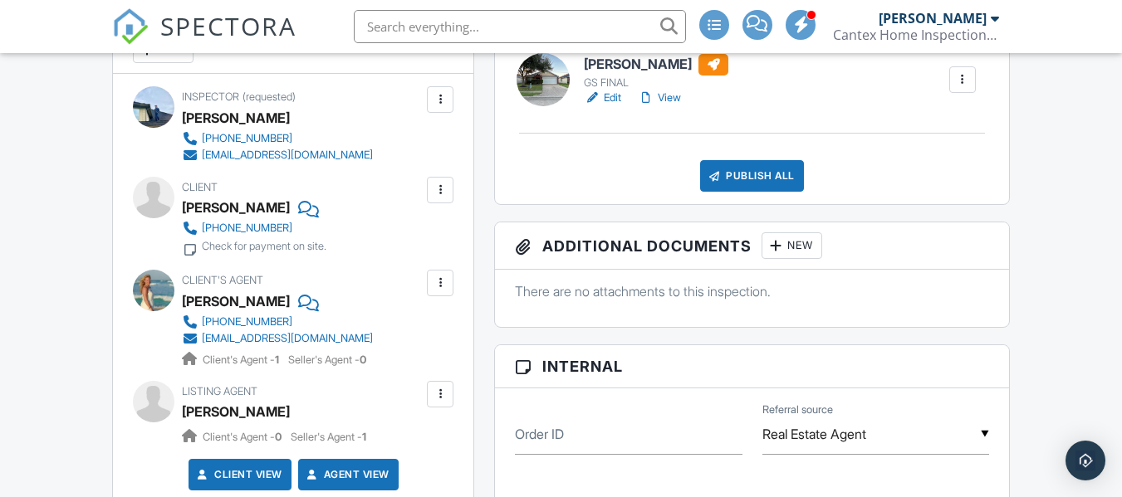
scroll to position [497, 0]
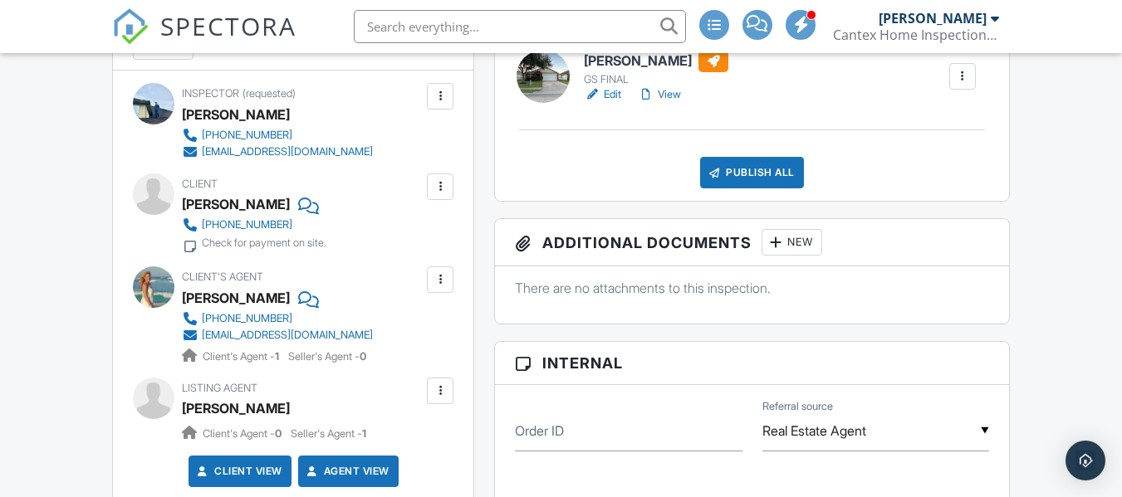
click at [440, 278] on div at bounding box center [440, 279] width 17 height 17
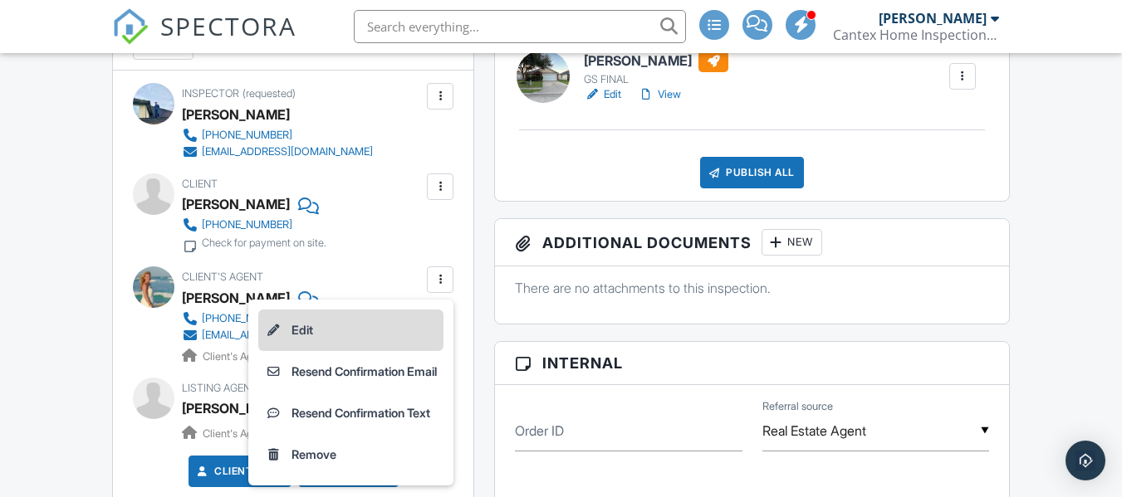
click at [378, 330] on li "Edit" at bounding box center [350, 331] width 185 height 42
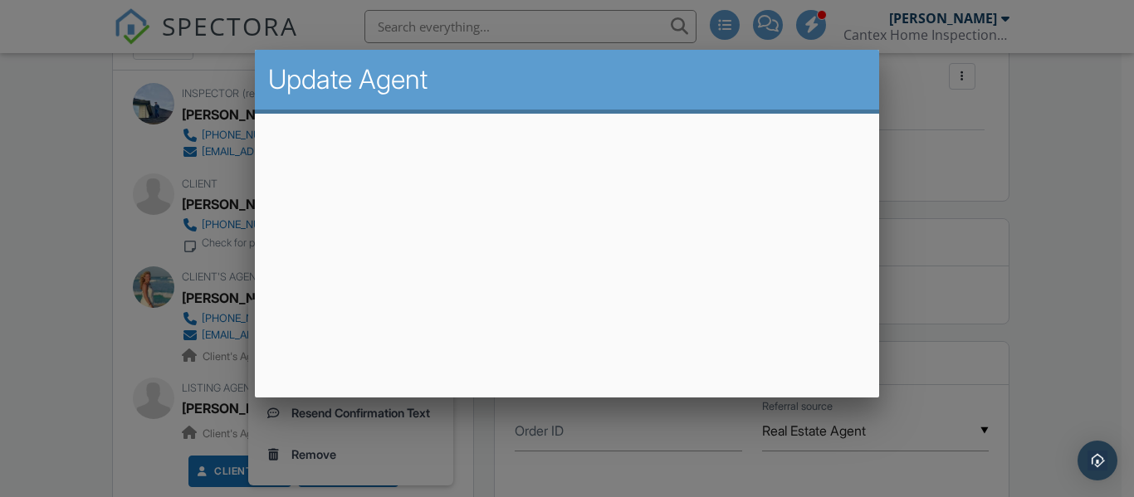
click at [959, 242] on div at bounding box center [567, 228] width 1134 height 622
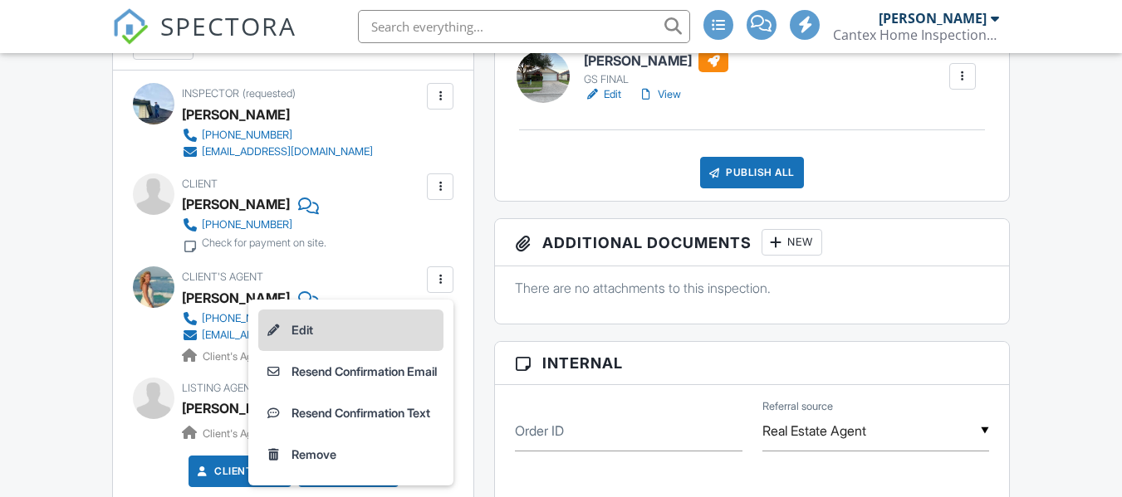
click at [352, 338] on li "Edit" at bounding box center [350, 331] width 185 height 42
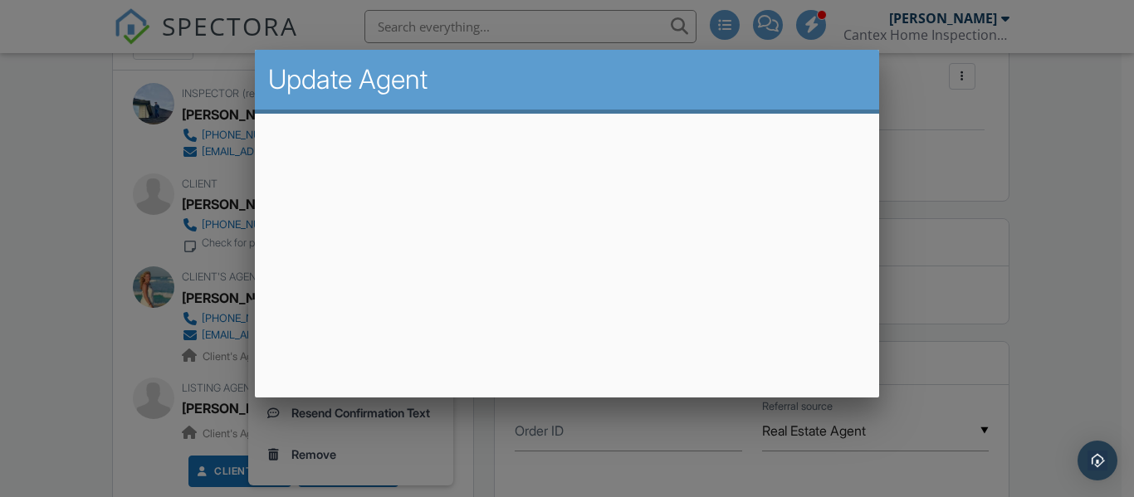
drag, startPoint x: 1089, startPoint y: 123, endPoint x: 1086, endPoint y: 223, distance: 100.5
click at [1086, 223] on div at bounding box center [567, 228] width 1134 height 622
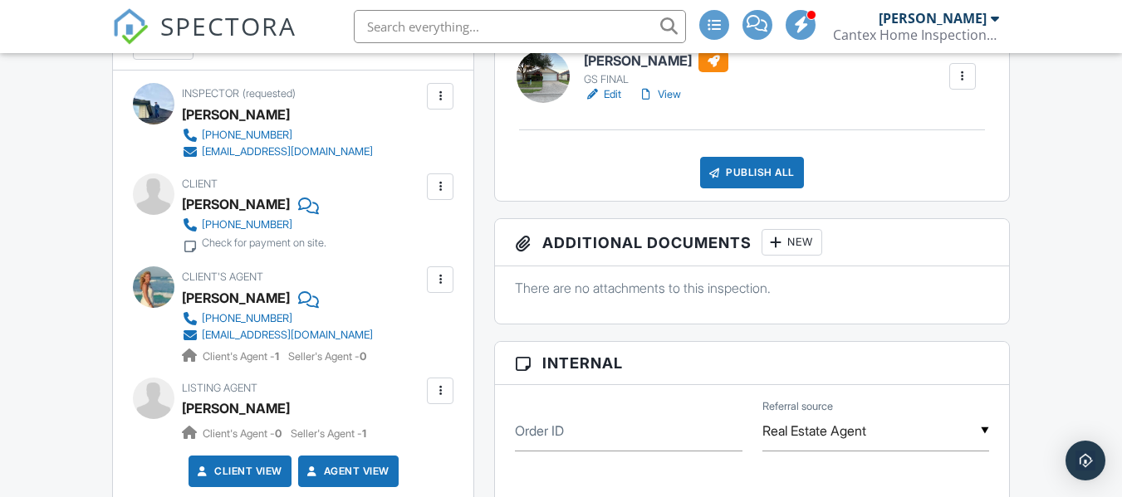
click at [448, 278] on div at bounding box center [440, 279] width 17 height 17
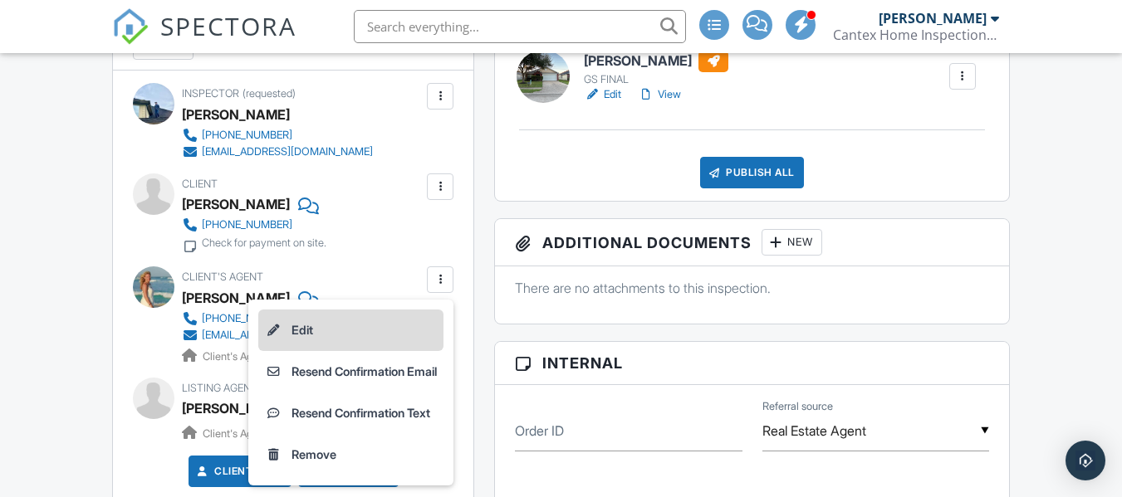
click at [387, 327] on li "Edit" at bounding box center [350, 331] width 185 height 42
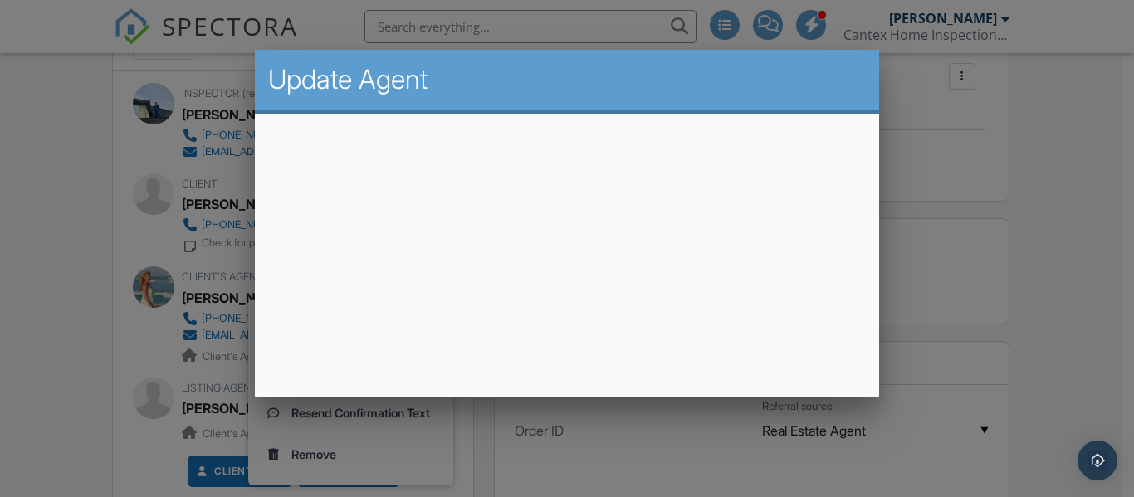
click at [1121, 192] on div at bounding box center [567, 228] width 1134 height 622
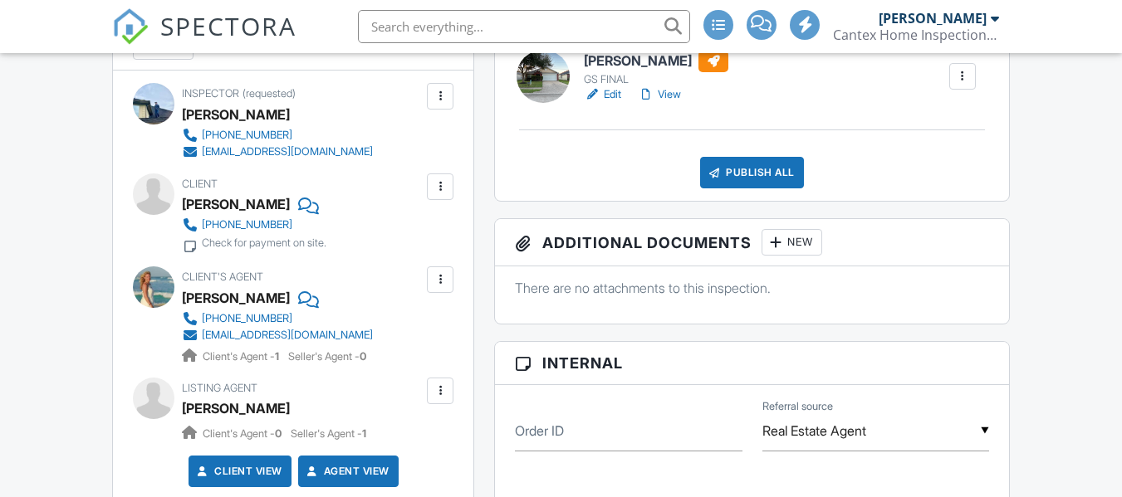
click at [457, 283] on div "Inspector (requested) Robert Cantu +18326715774 cantexhomeinspections@gmail.com…" at bounding box center [293, 291] width 360 height 441
click at [447, 280] on div at bounding box center [440, 279] width 17 height 17
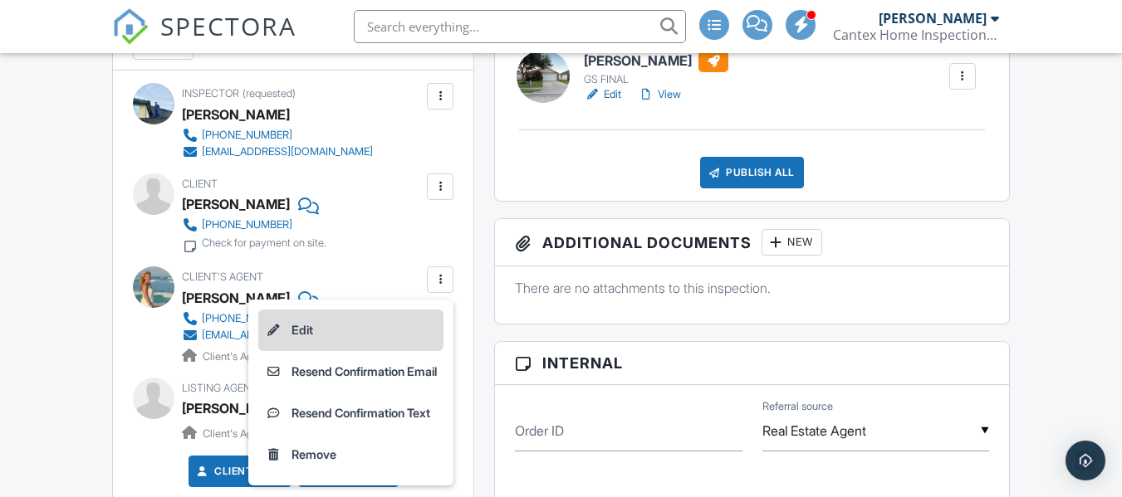
click at [394, 331] on li "Edit" at bounding box center [350, 331] width 185 height 42
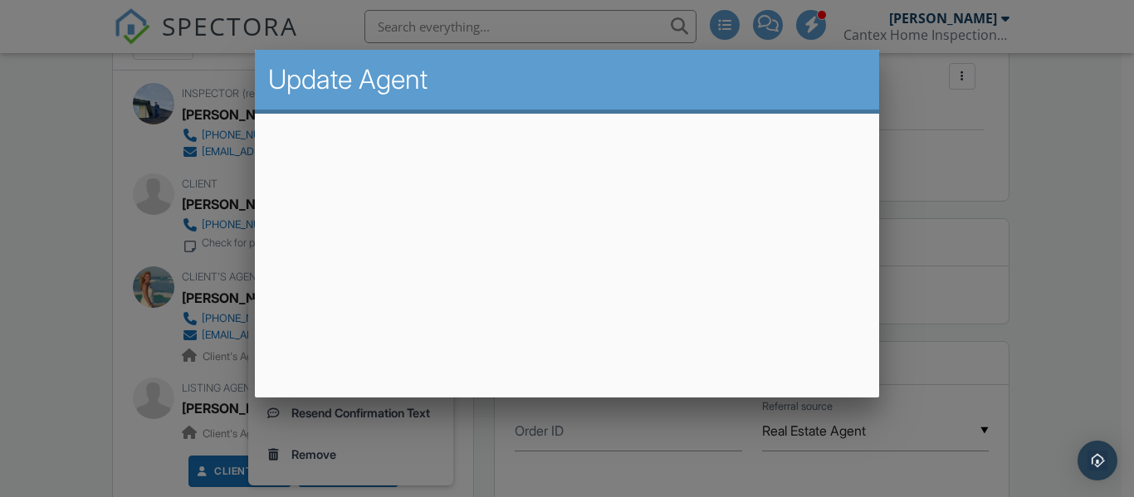
click at [576, 83] on h2 "Update Agent" at bounding box center [566, 79] width 597 height 33
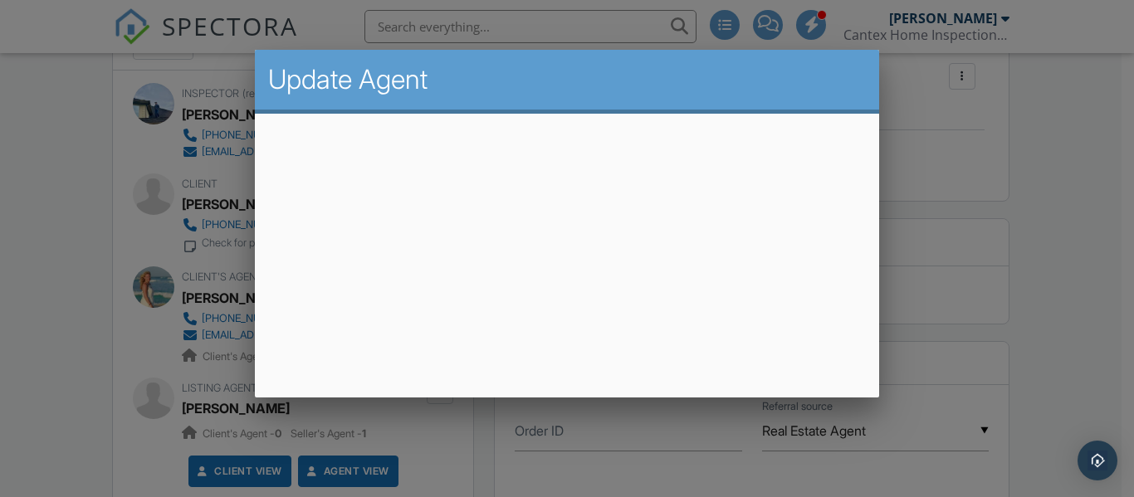
click at [359, 80] on h2 "Update Agent" at bounding box center [566, 79] width 597 height 33
click at [337, 73] on h2 "Update Agent" at bounding box center [566, 79] width 597 height 33
click at [1016, 166] on div at bounding box center [567, 228] width 1134 height 622
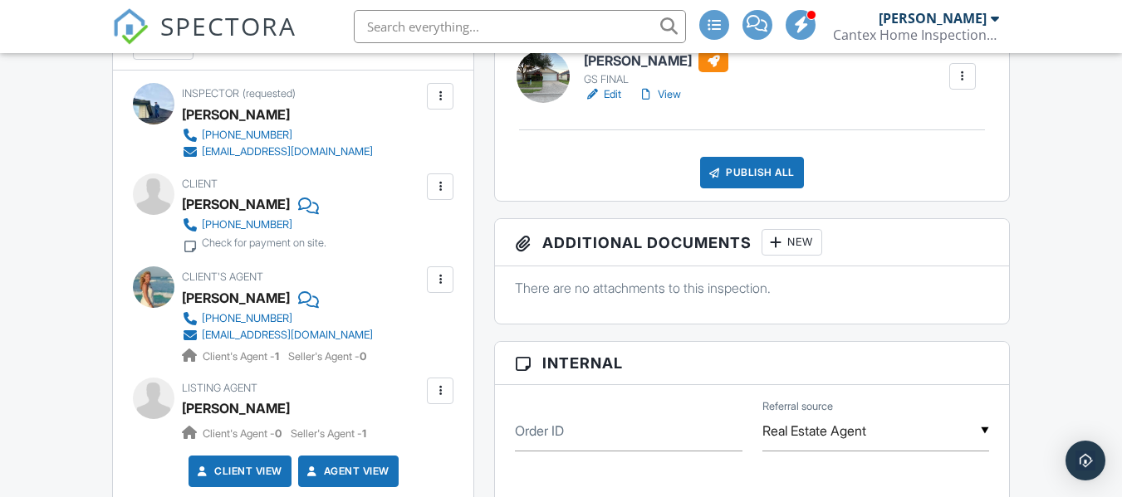
click at [247, 293] on div "[PERSON_NAME]" at bounding box center [236, 298] width 108 height 25
click at [444, 276] on div at bounding box center [440, 279] width 17 height 17
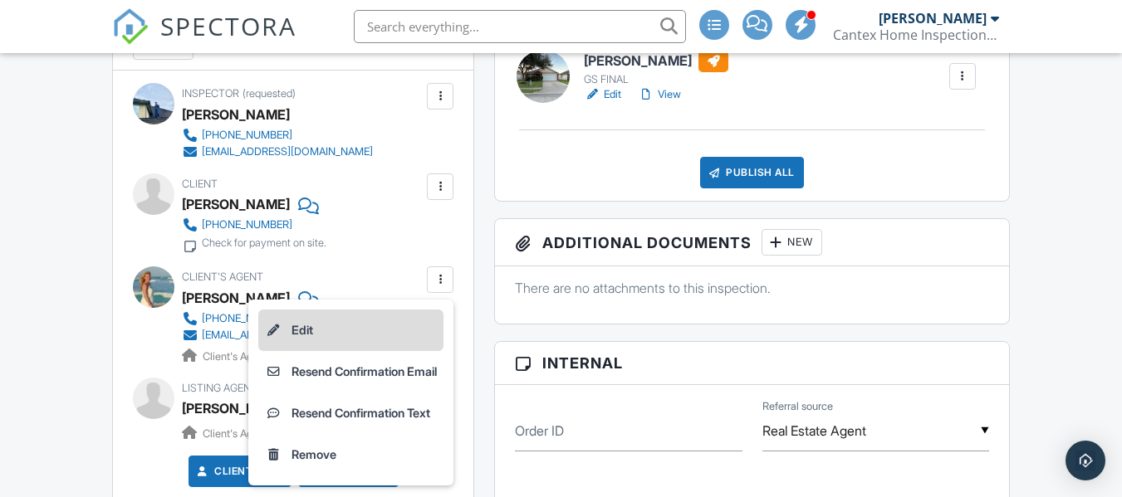
click at [391, 337] on li "Edit" at bounding box center [350, 331] width 185 height 42
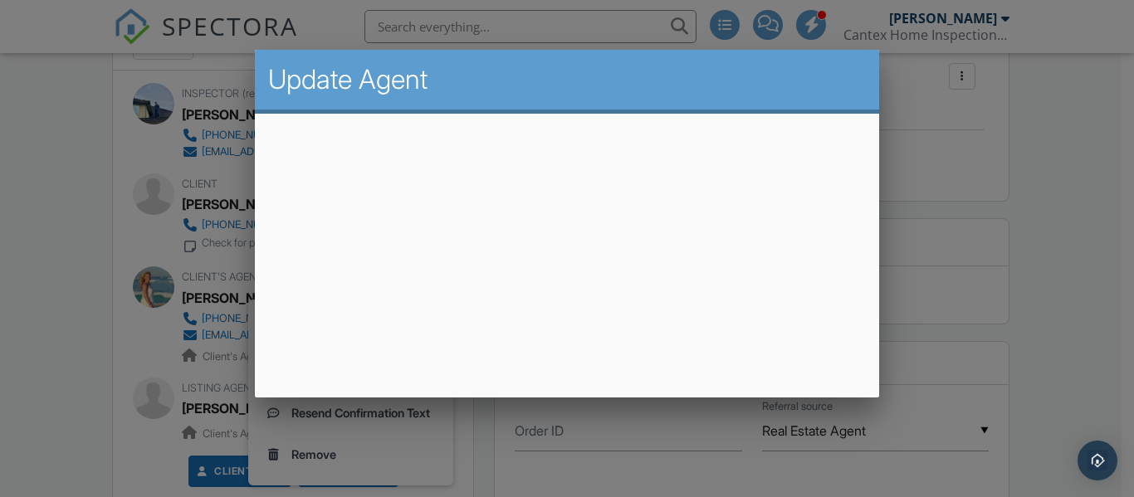
click at [1064, 191] on div at bounding box center [567, 228] width 1134 height 622
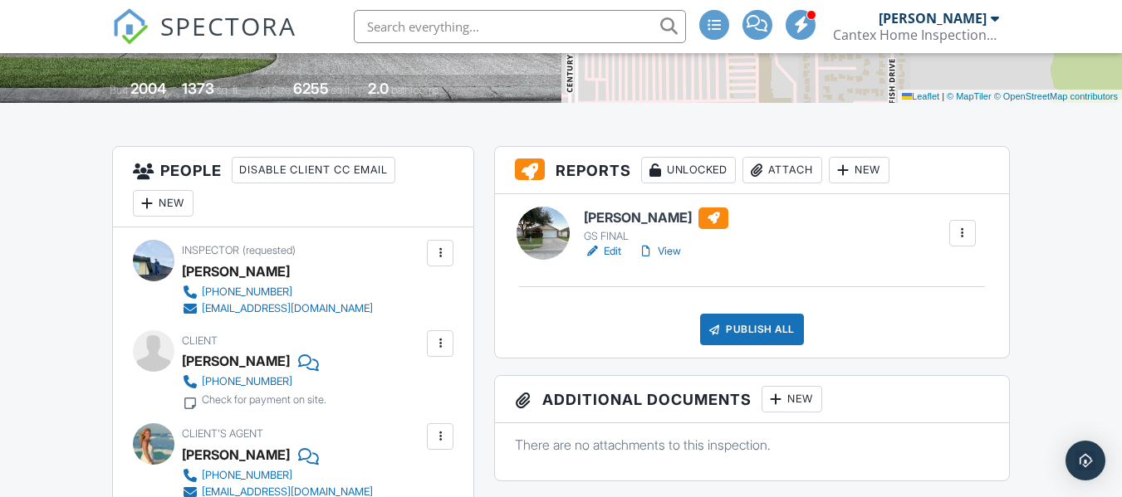
scroll to position [351, 0]
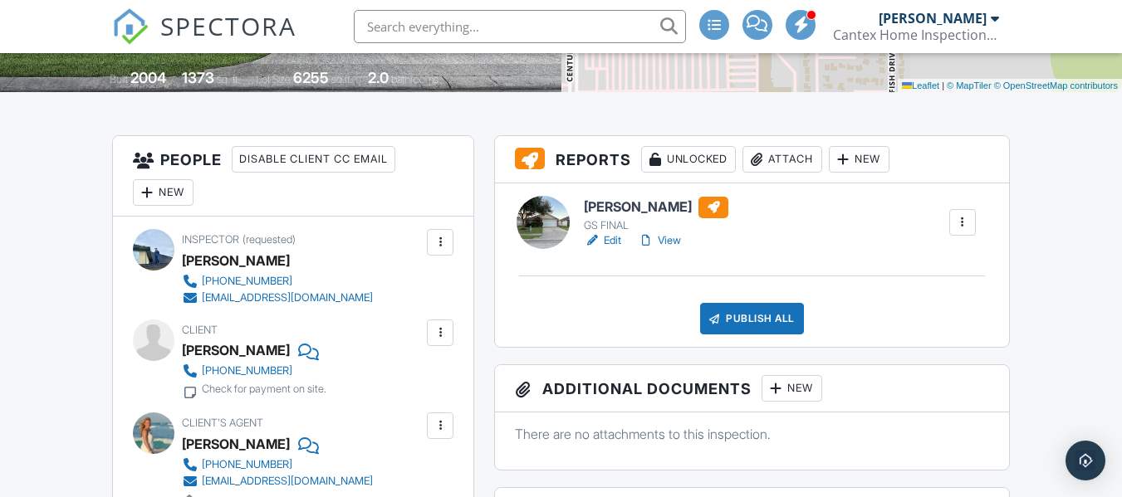
click at [188, 160] on h3 "People Disable Client CC Email New Client Client's Agent Listing Agent Add Anot…" at bounding box center [293, 176] width 360 height 81
click at [448, 433] on div at bounding box center [440, 426] width 17 height 17
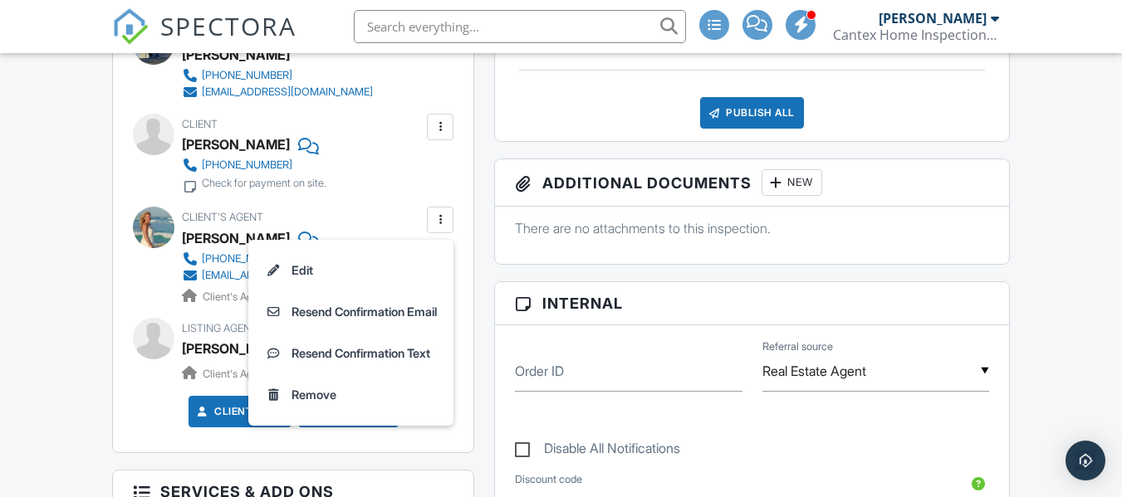
scroll to position [594, 0]
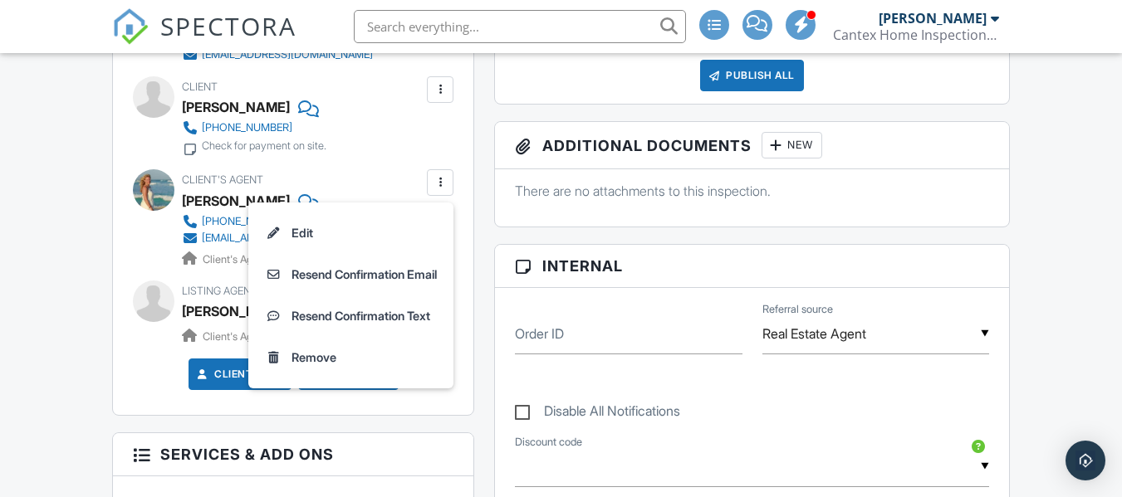
click at [54, 339] on div "Dashboard Templates Contacts Metrics Automations Advanced Settings Support Cent…" at bounding box center [561, 475] width 1122 height 2032
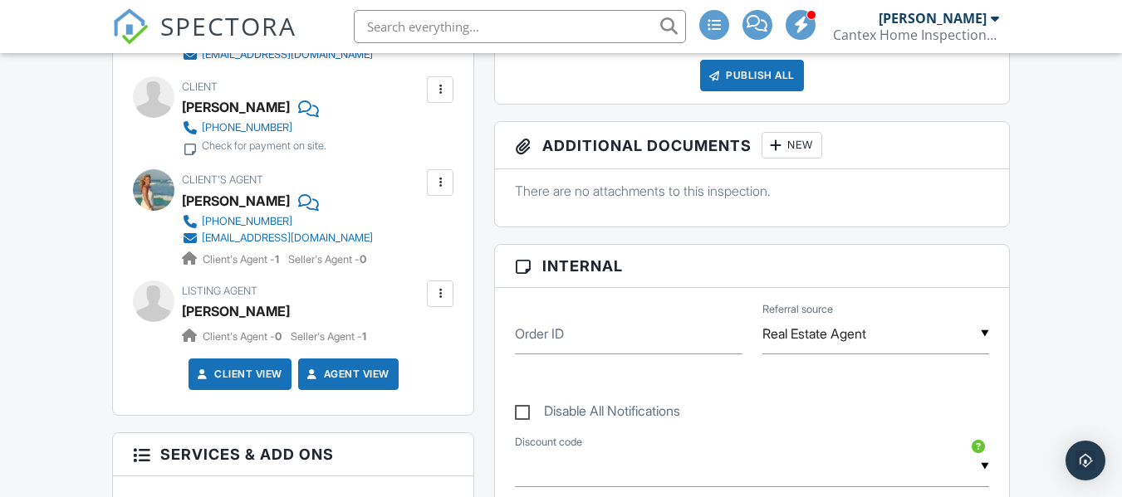
click at [436, 190] on div at bounding box center [440, 182] width 17 height 17
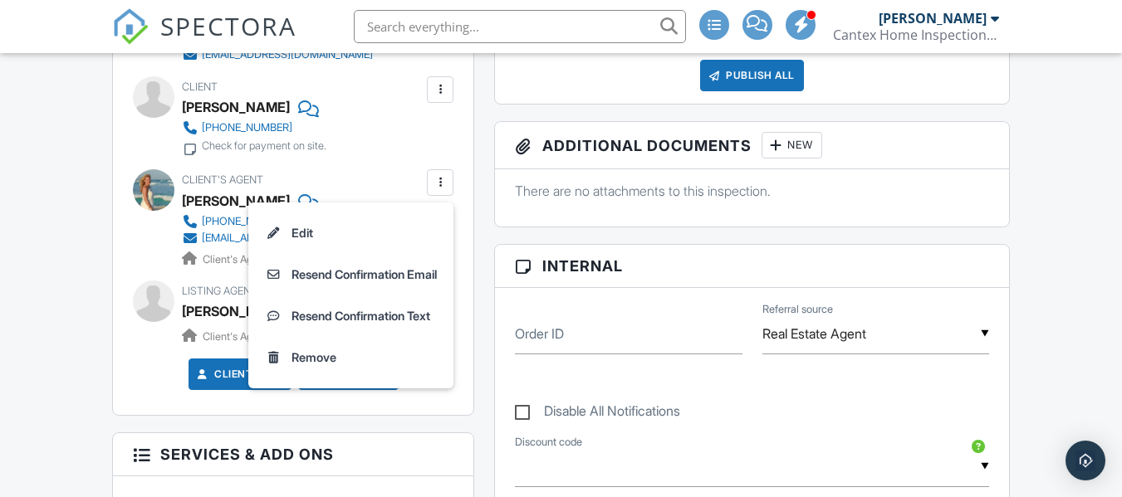
click at [61, 340] on div "Dashboard Templates Contacts Metrics Automations Advanced Settings Support Cent…" at bounding box center [561, 475] width 1122 height 2032
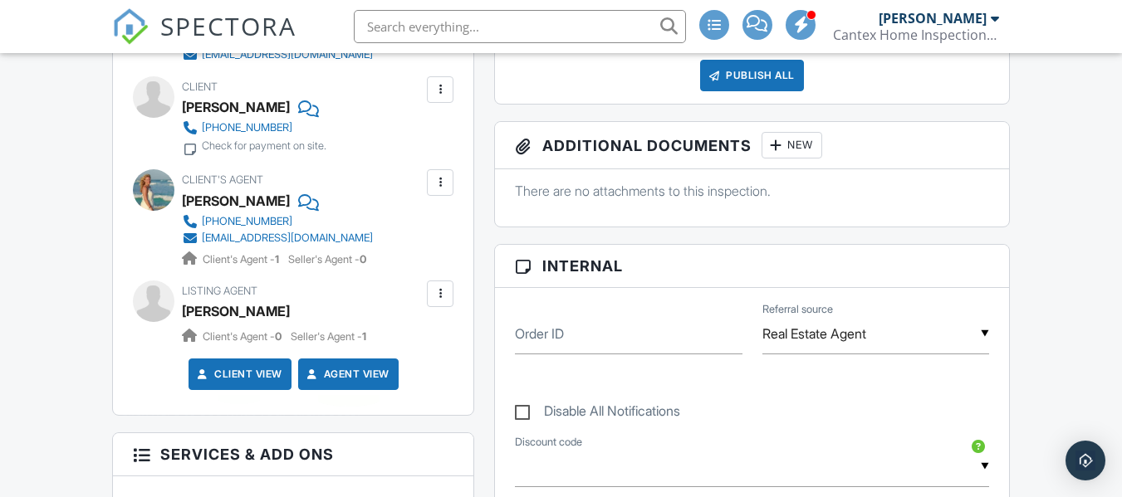
click at [378, 374] on link "Agent View" at bounding box center [347, 374] width 86 height 17
click at [448, 183] on div at bounding box center [440, 182] width 17 height 17
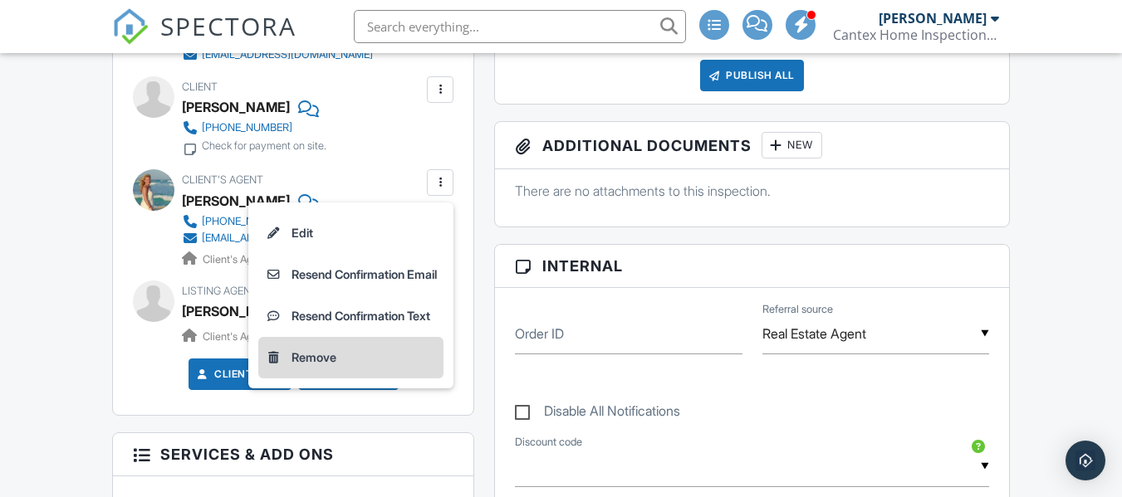
click at [405, 357] on li "Remove" at bounding box center [350, 358] width 185 height 42
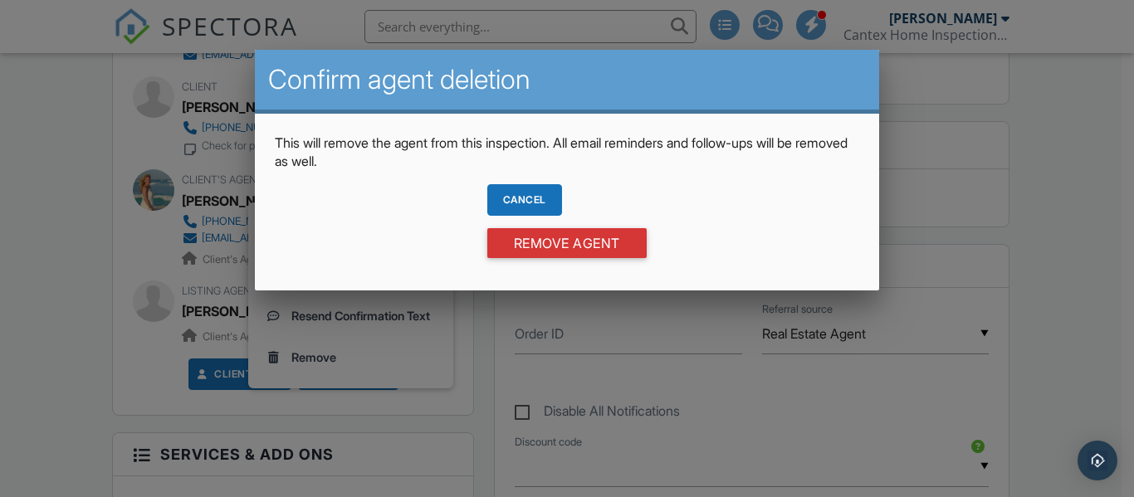
click at [503, 198] on div "Cancel" at bounding box center [524, 200] width 75 height 32
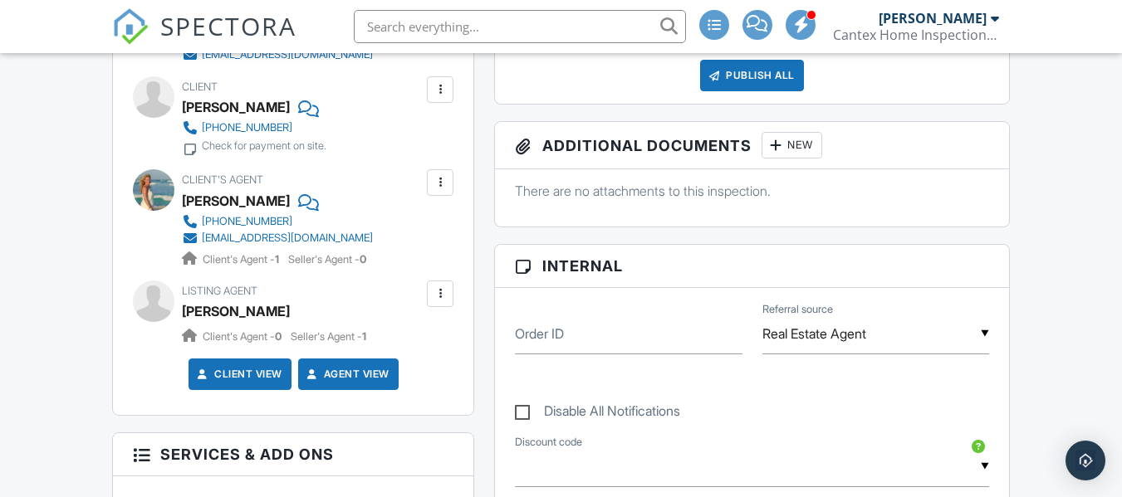
drag, startPoint x: 153, startPoint y: 183, endPoint x: 120, endPoint y: 252, distance: 75.4
click at [120, 252] on div "Inspector (requested) Robert Cantu +18326715774 cantexhomeinspections@gmail.com…" at bounding box center [293, 193] width 360 height 441
click at [440, 188] on div at bounding box center [440, 182] width 17 height 17
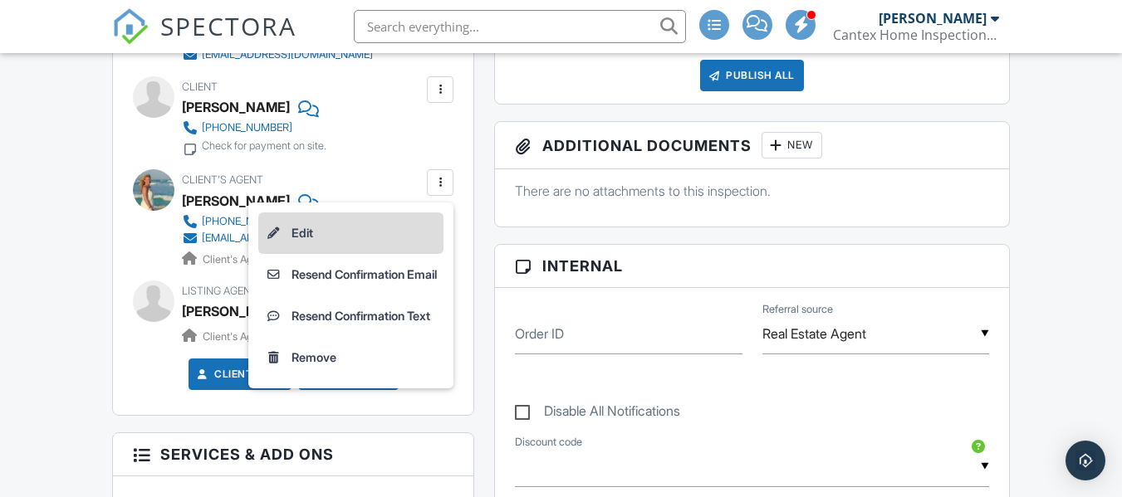
click at [408, 237] on li "Edit" at bounding box center [350, 234] width 185 height 42
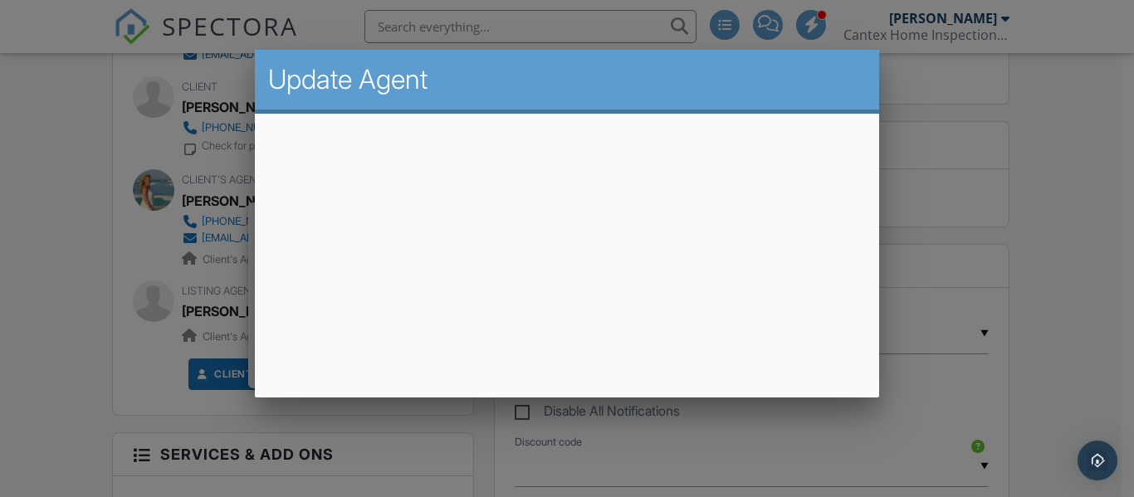
click at [1060, 159] on div at bounding box center [567, 228] width 1134 height 622
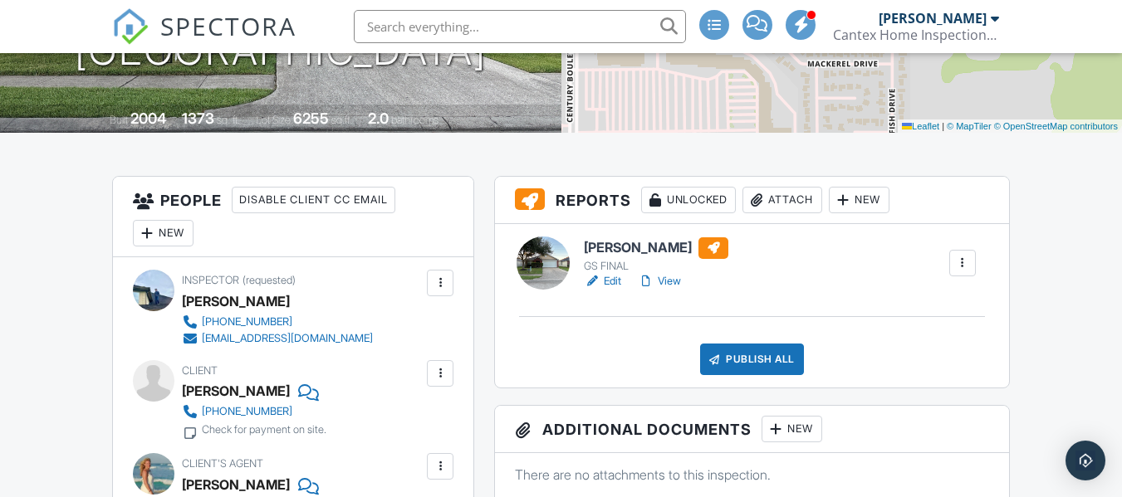
scroll to position [266, 0]
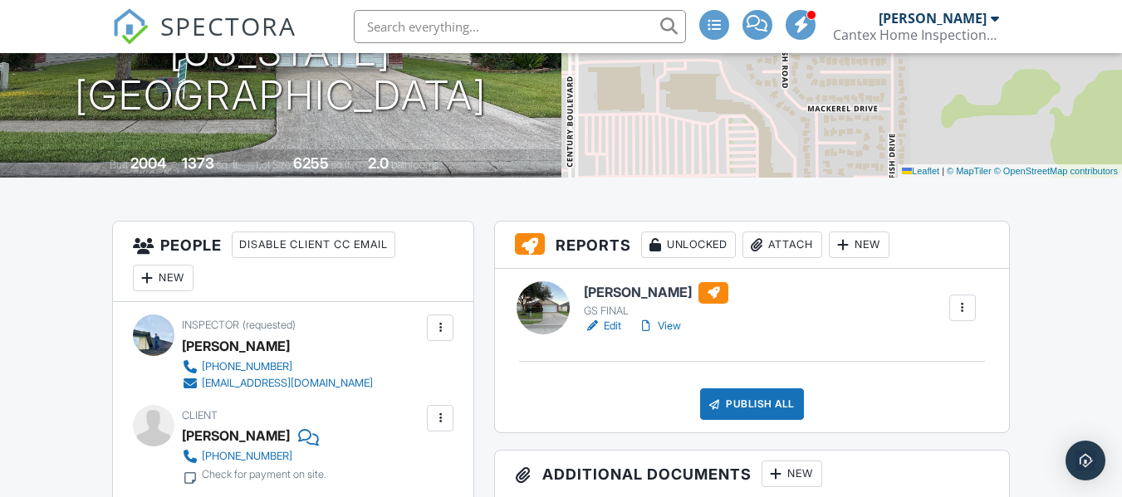
click at [654, 328] on div at bounding box center [646, 326] width 17 height 17
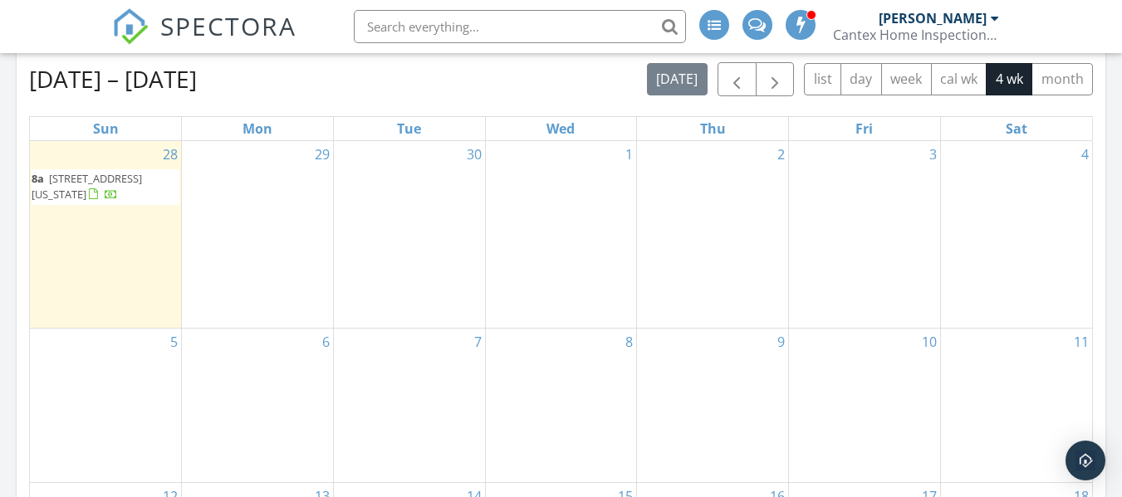
scroll to position [713, 0]
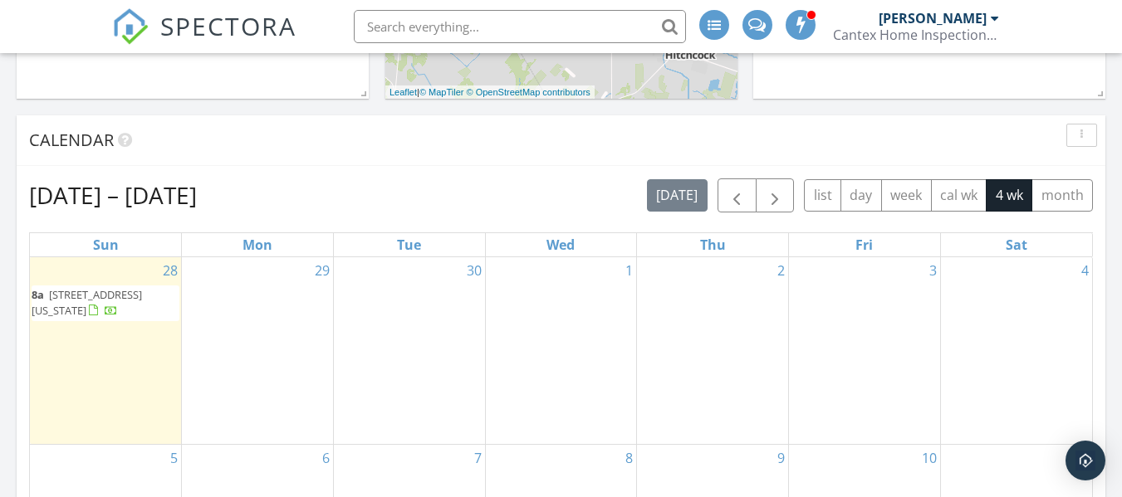
click at [132, 300] on span "9119 Amberjack Dr, Texas City 77591" at bounding box center [87, 302] width 110 height 31
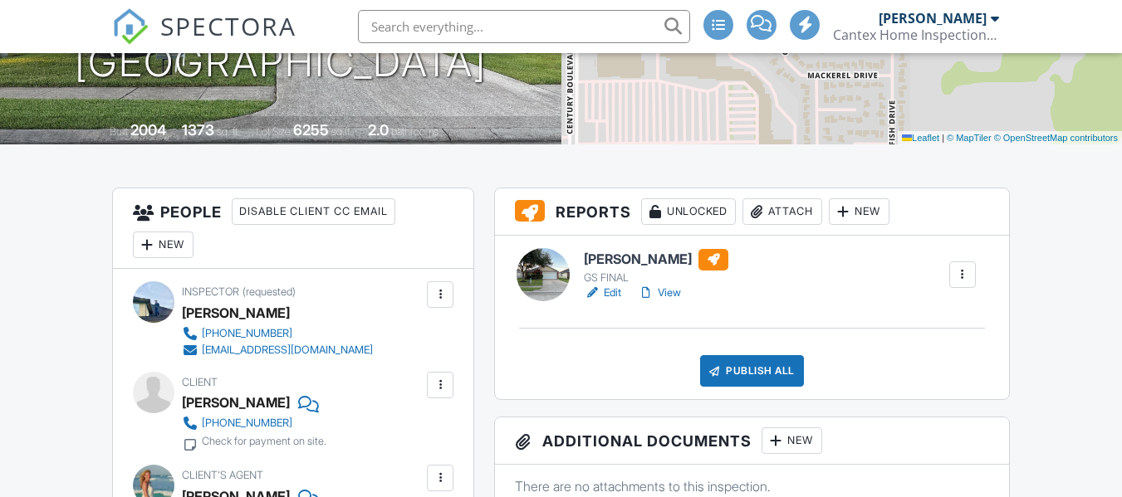
drag, startPoint x: 1129, startPoint y: 59, endPoint x: 1133, endPoint y: 128, distance: 69.0
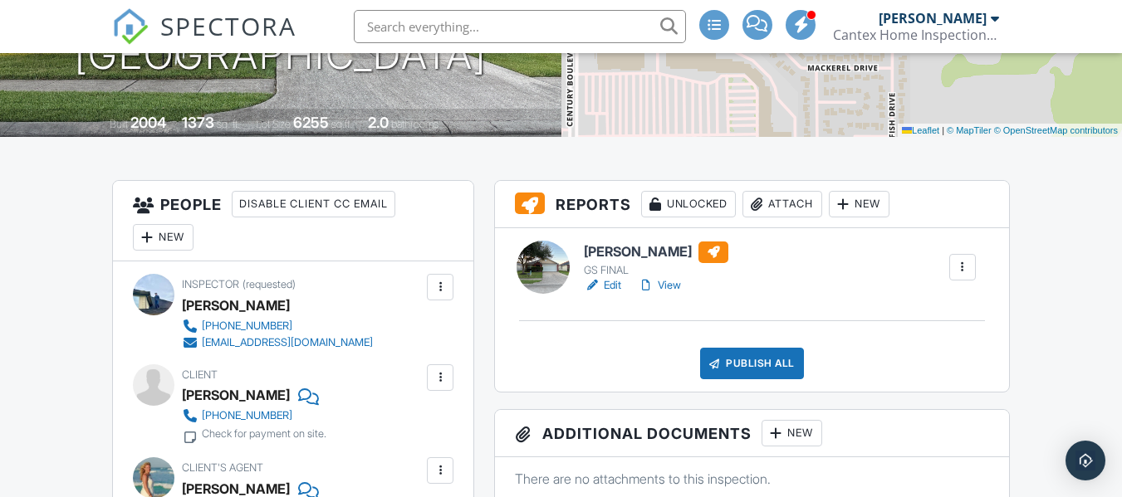
click at [674, 281] on link "View" at bounding box center [659, 285] width 43 height 17
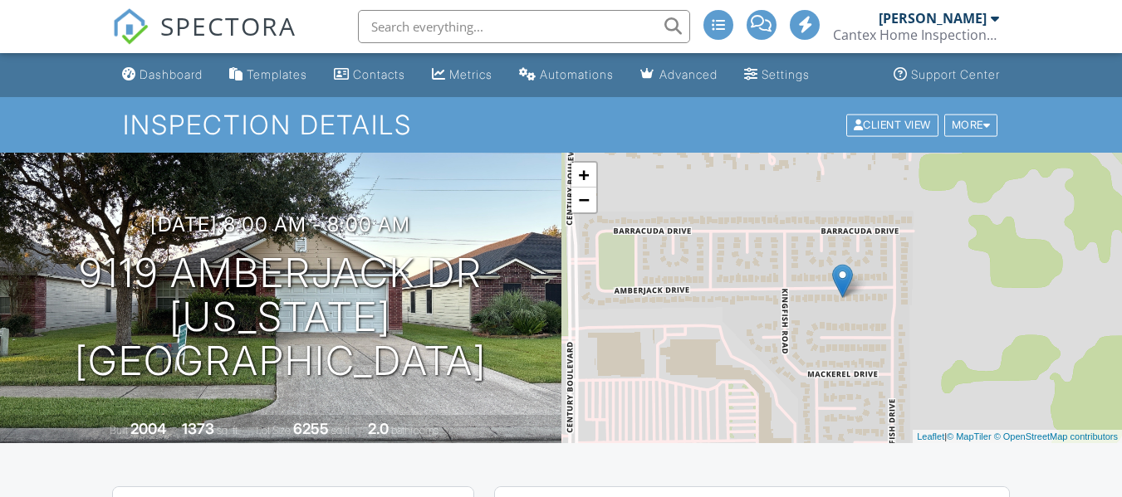
scroll to position [266, 0]
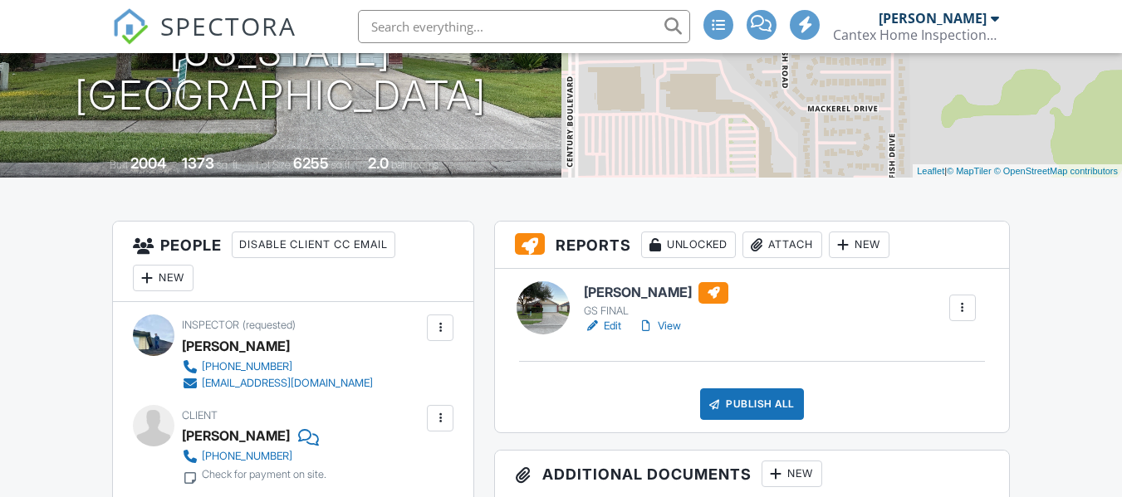
click at [698, 296] on div at bounding box center [713, 293] width 30 height 22
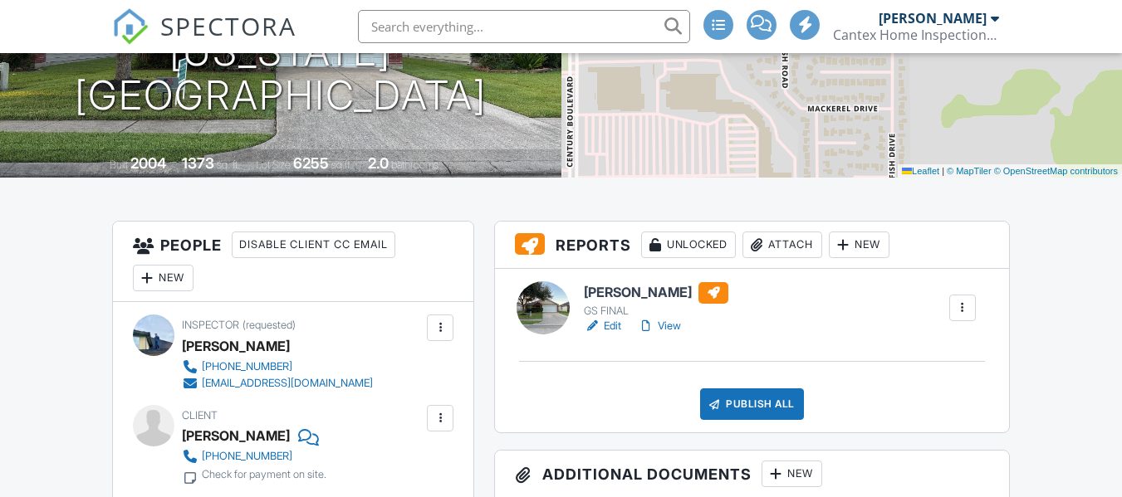
click at [964, 310] on div at bounding box center [962, 308] width 17 height 17
click at [797, 337] on div "Juan Bahena GS FINAL Edit View Quick Publish Copy Delete Publish All Checking r…" at bounding box center [751, 351] width 513 height 164
click at [767, 408] on div "Publish All" at bounding box center [752, 405] width 104 height 32
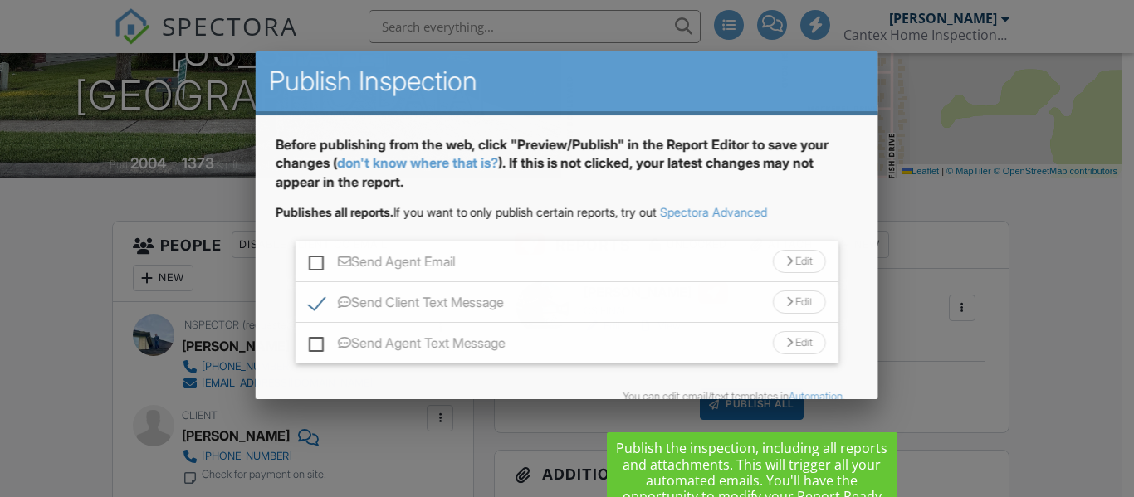
scroll to position [0, 0]
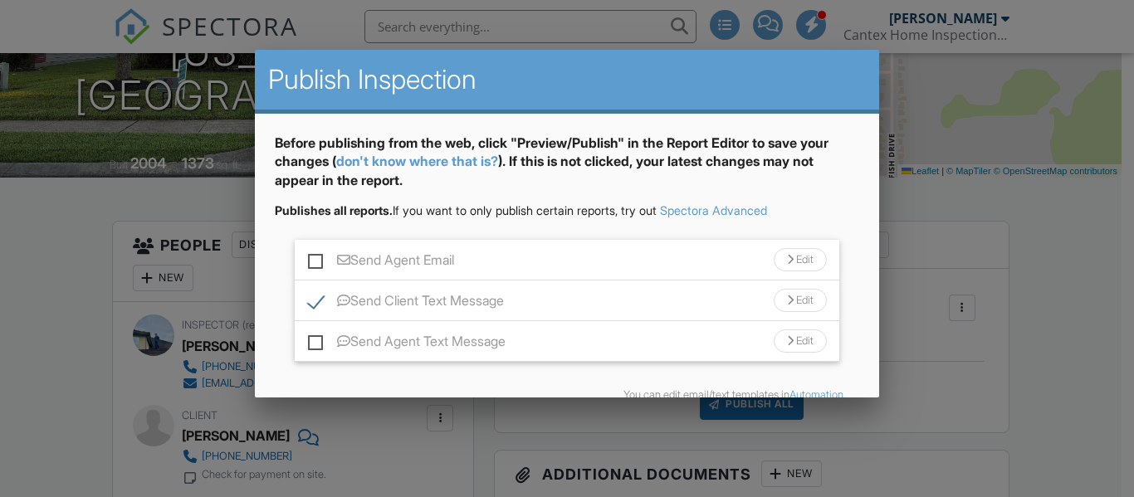
click at [314, 261] on label "Send Agent Email" at bounding box center [381, 262] width 146 height 21
click at [314, 257] on input "Send Agent Email" at bounding box center [313, 252] width 11 height 11
checkbox input "true"
click at [316, 345] on label "Send Agent Text Message" at bounding box center [407, 344] width 198 height 21
click at [316, 339] on input "Send Agent Text Message" at bounding box center [313, 333] width 11 height 11
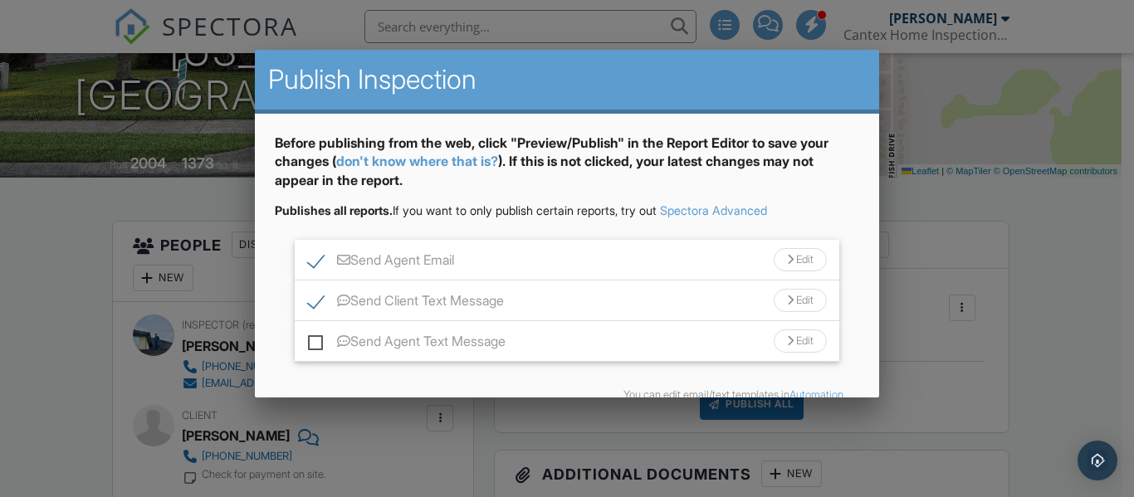
checkbox input "true"
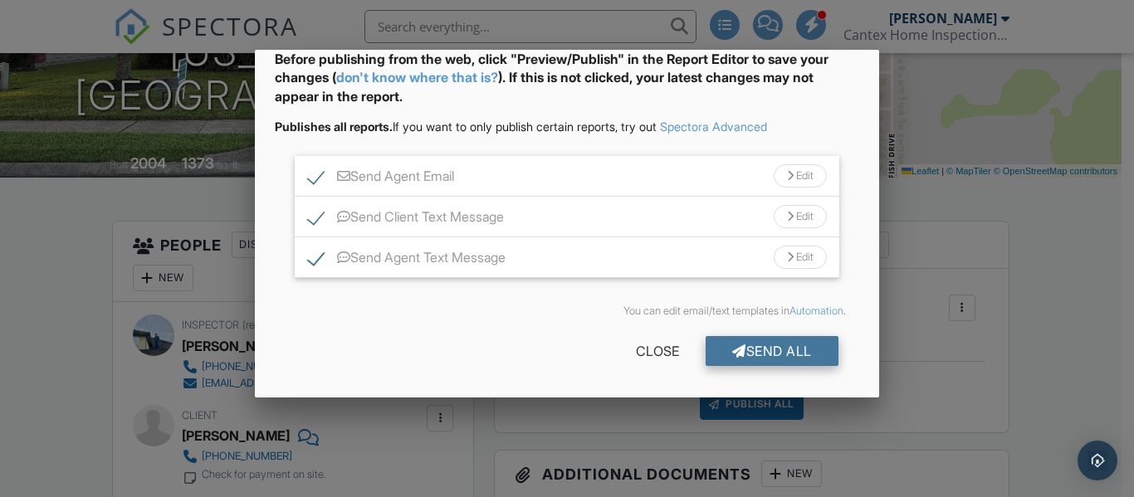
click at [768, 353] on div "Send All" at bounding box center [772, 351] width 133 height 30
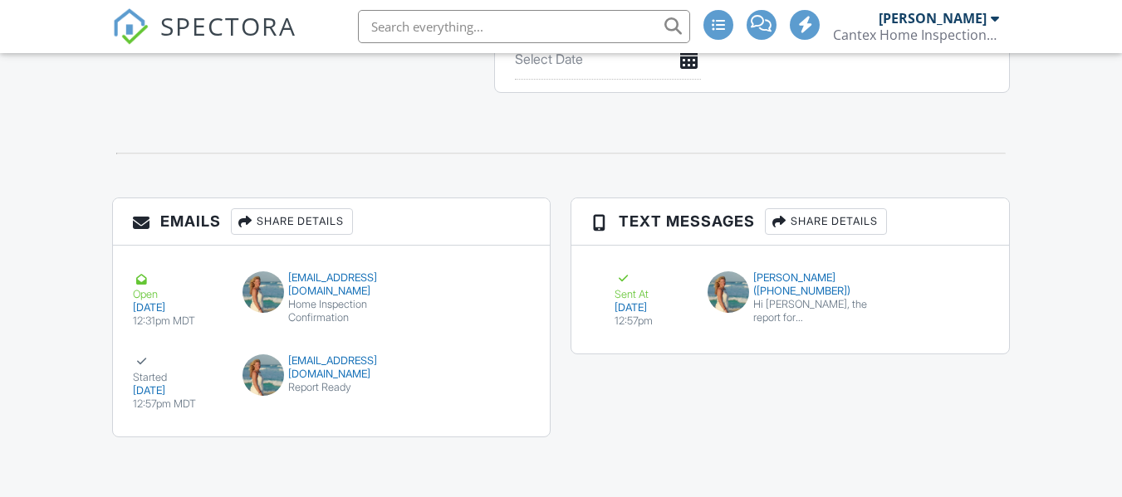
scroll to position [1712, 0]
click at [159, 361] on div "Started" at bounding box center [178, 369] width 90 height 30
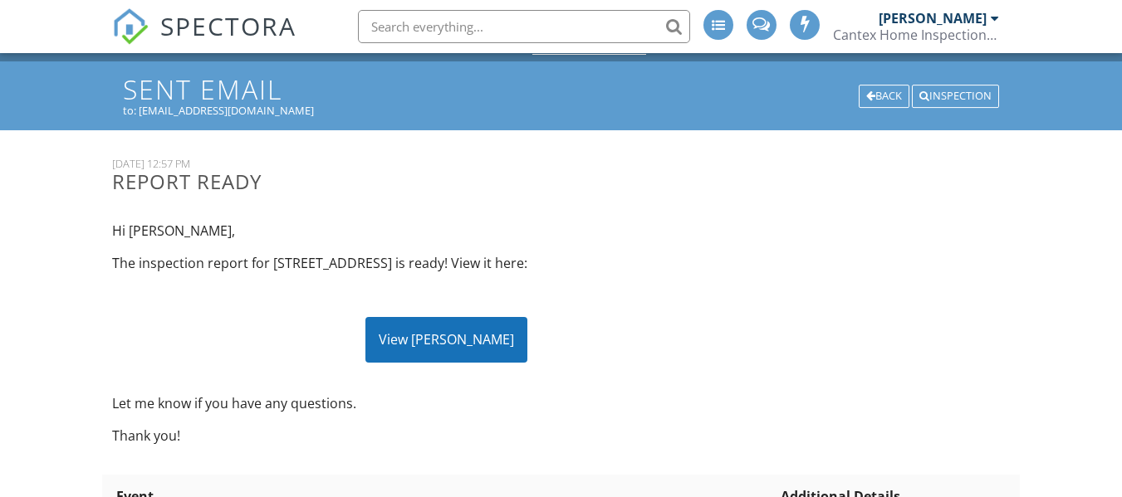
scroll to position [36, 0]
